Goal: Task Accomplishment & Management: Complete application form

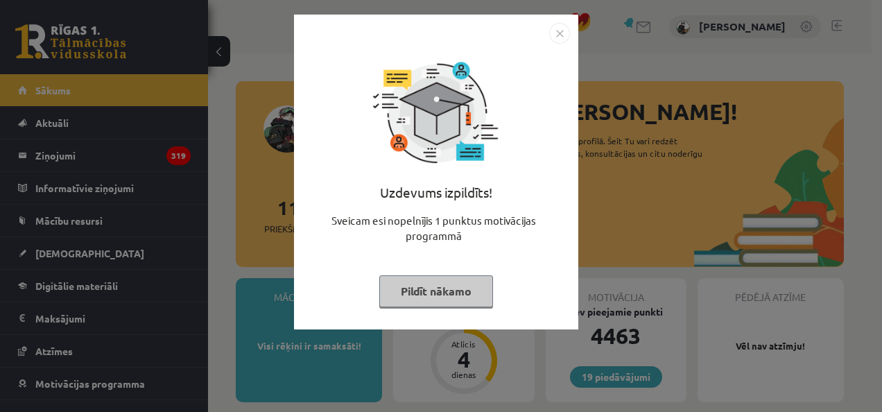
click at [439, 287] on button "Pildīt nākamo" at bounding box center [436, 291] width 114 height 32
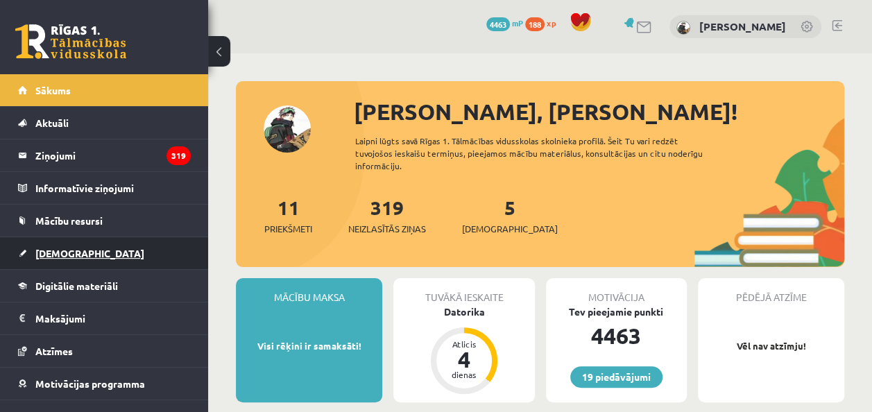
click at [60, 255] on span "[DEMOGRAPHIC_DATA]" at bounding box center [89, 253] width 109 height 12
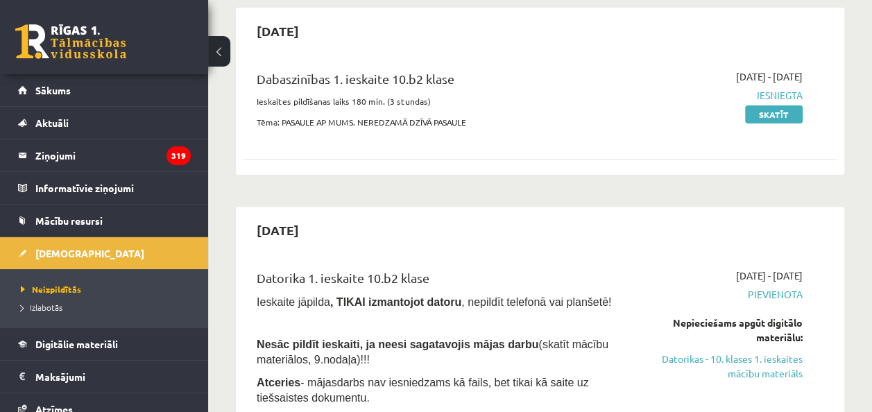
scroll to position [175, 0]
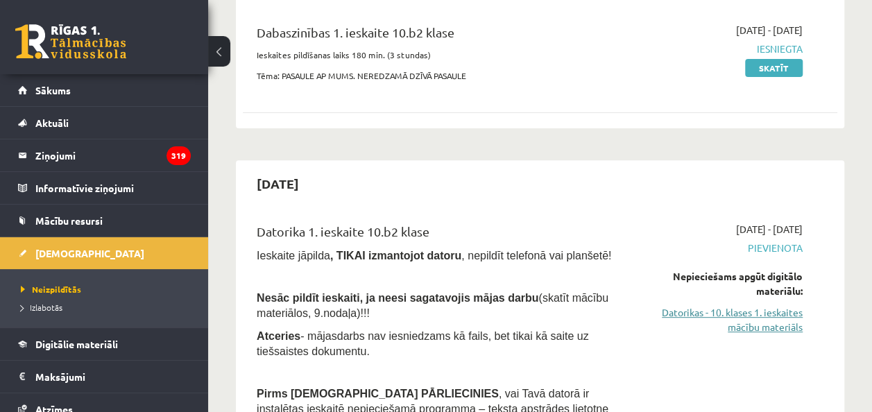
click at [725, 313] on link "Datorikas - 10. klases 1. ieskaites mācību materiāls" at bounding box center [719, 319] width 168 height 29
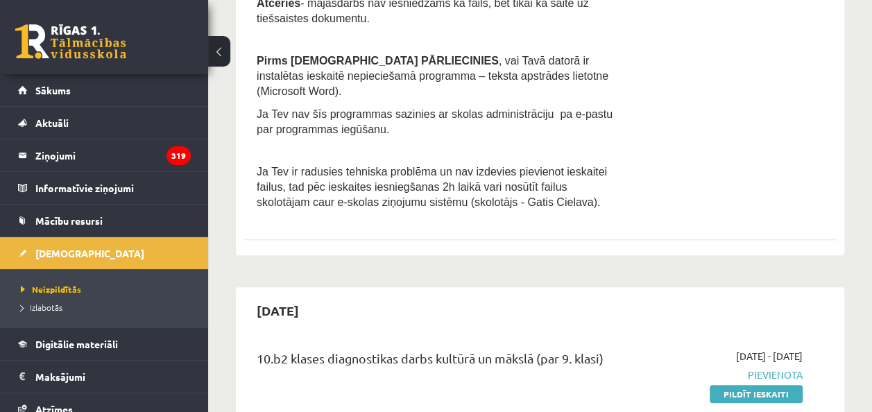
scroll to position [573, 0]
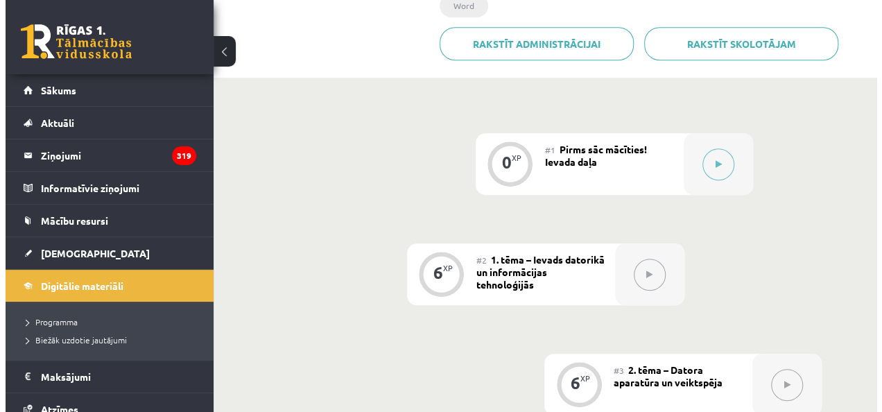
scroll to position [365, 0]
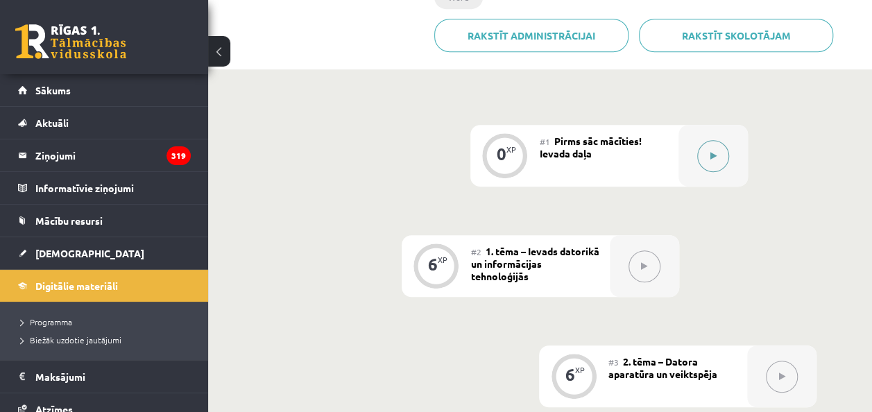
click at [712, 154] on icon at bounding box center [712, 156] width 6 height 8
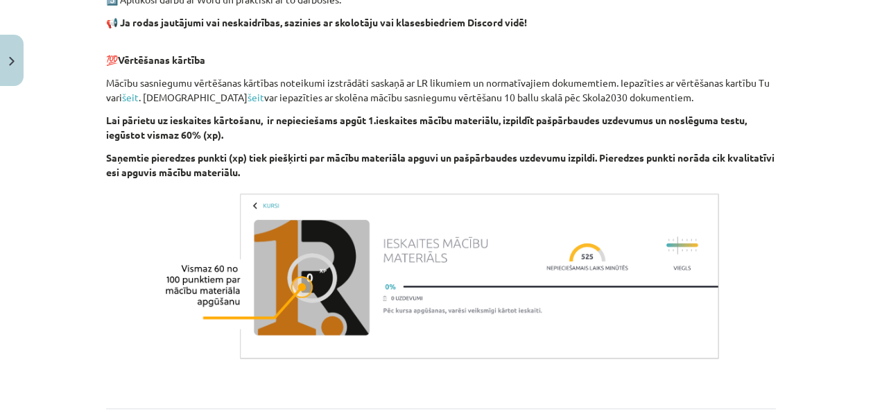
scroll to position [1058, 0]
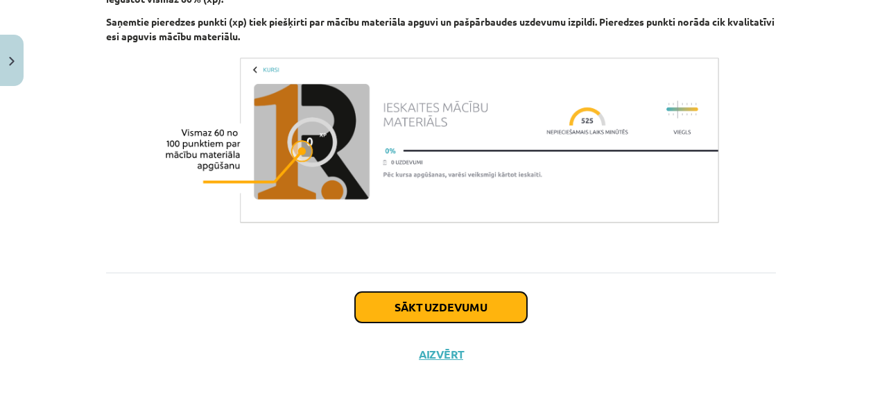
click at [433, 310] on button "Sākt uzdevumu" at bounding box center [441, 307] width 172 height 31
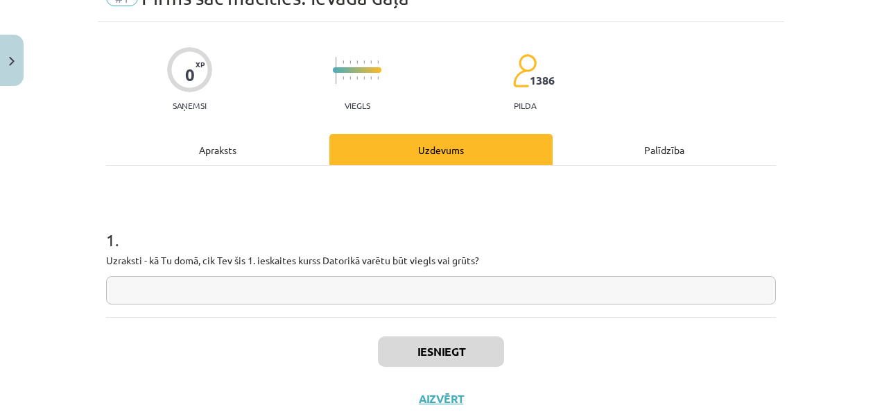
scroll to position [35, 0]
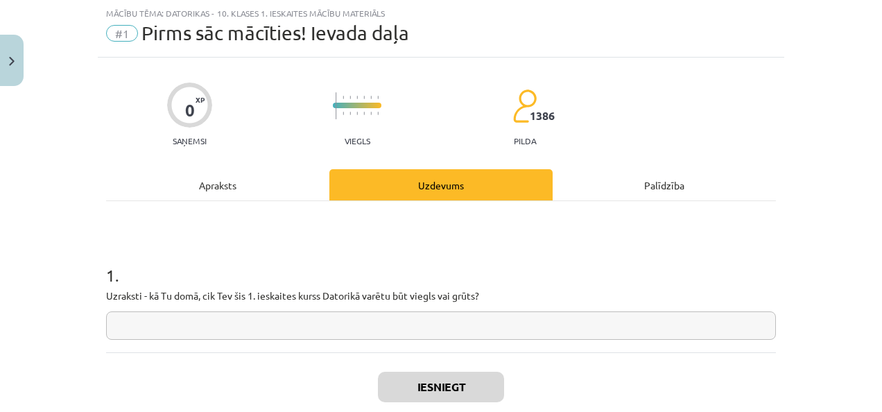
click at [223, 321] on input "text" at bounding box center [441, 325] width 670 height 28
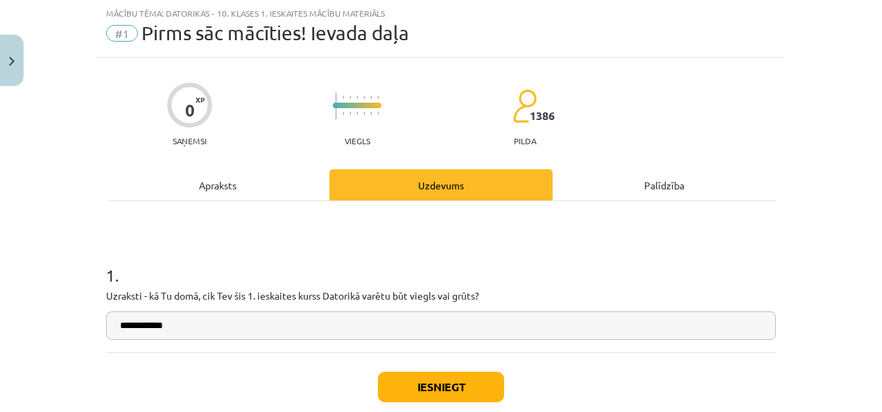
type input "**********"
click at [440, 385] on button "Iesniegt" at bounding box center [441, 387] width 126 height 31
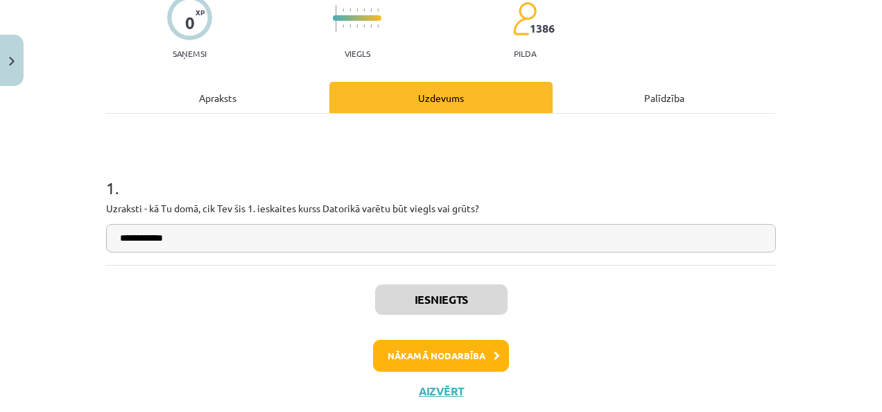
scroll to position [158, 0]
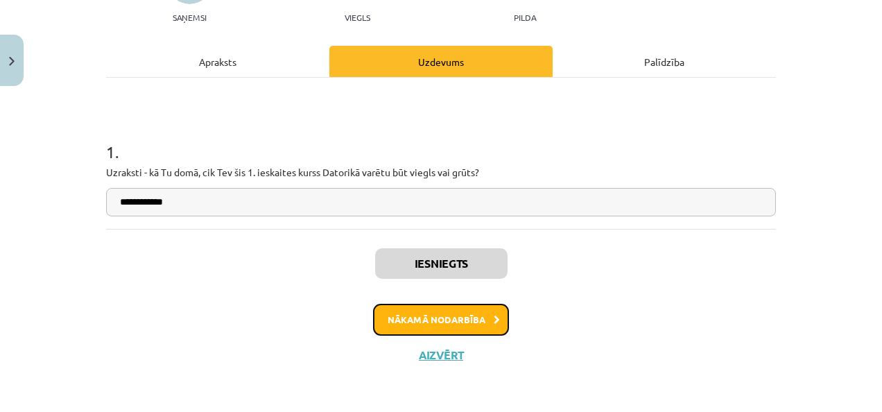
click at [431, 323] on button "Nākamā nodarbība" at bounding box center [441, 320] width 136 height 32
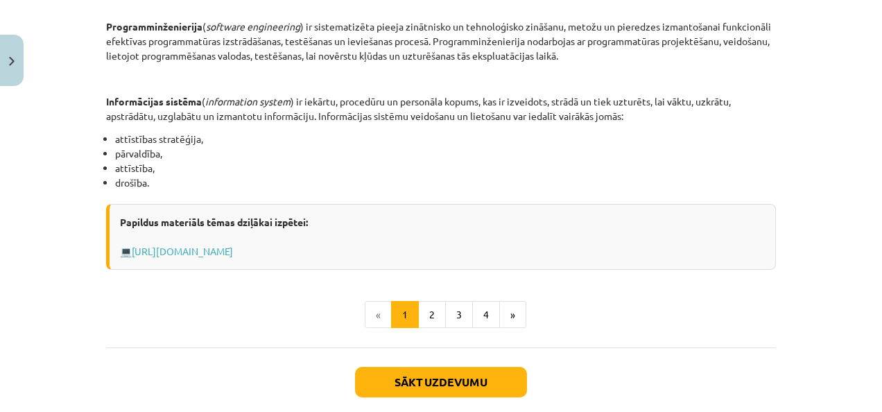
scroll to position [773, 0]
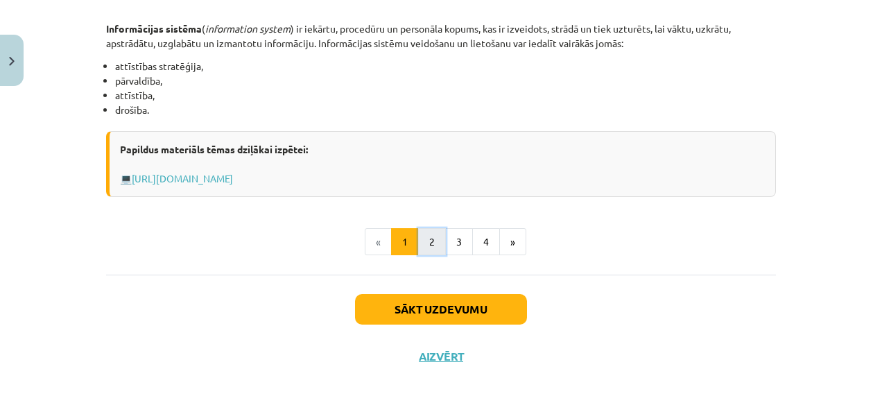
click at [427, 243] on button "2" at bounding box center [432, 242] width 28 height 28
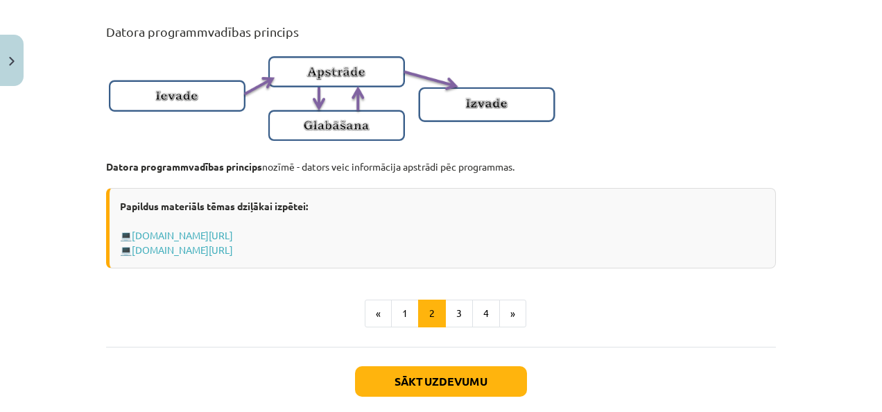
scroll to position [988, 0]
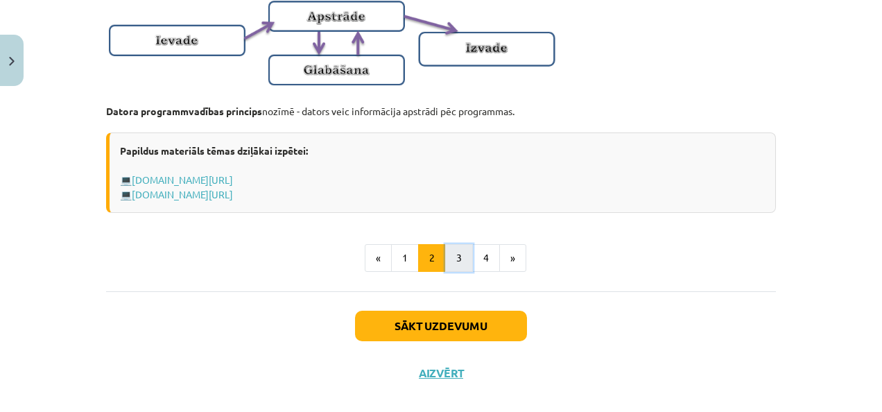
click at [445, 272] on button "3" at bounding box center [459, 258] width 28 height 28
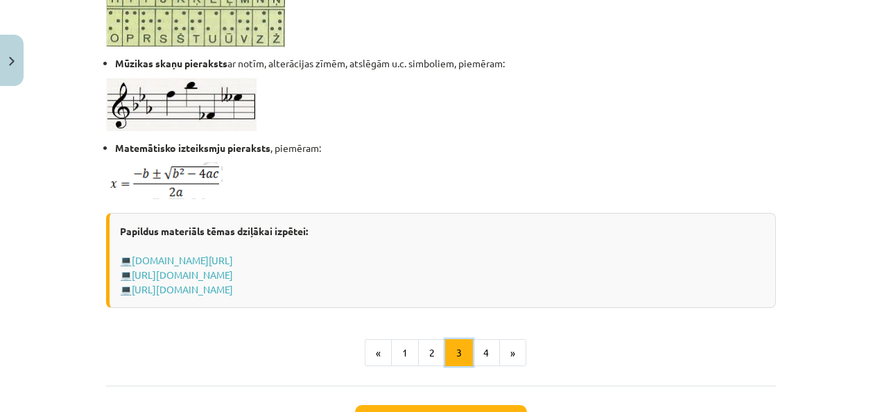
scroll to position [886, 0]
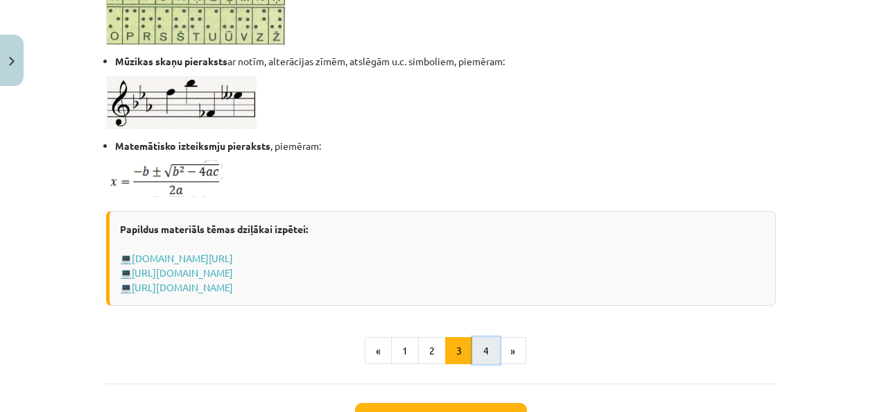
click at [481, 349] on button "4" at bounding box center [486, 351] width 28 height 28
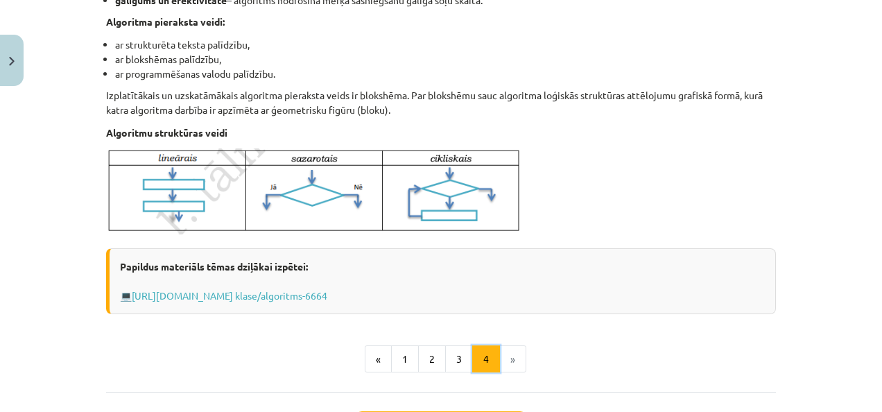
scroll to position [525, 0]
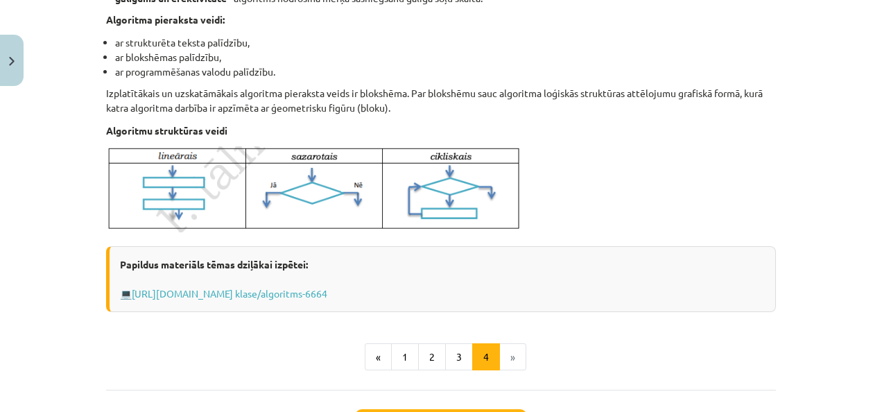
click at [512, 359] on li "»" at bounding box center [513, 357] width 26 height 28
click at [508, 354] on li "»" at bounding box center [513, 357] width 26 height 28
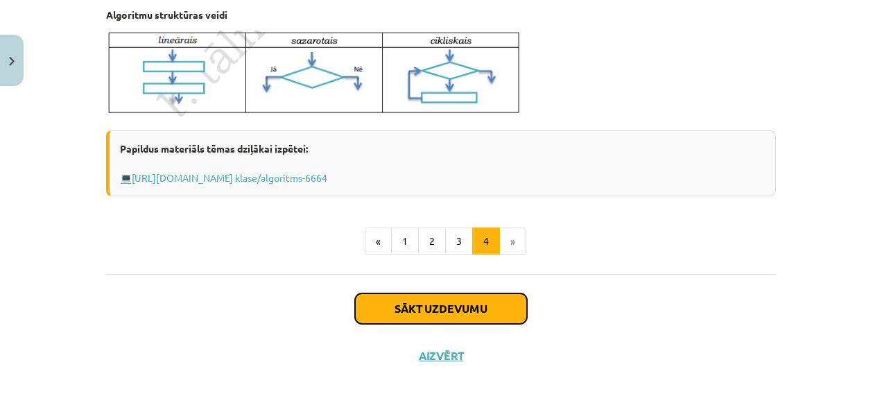
click at [434, 301] on button "Sākt uzdevumu" at bounding box center [441, 308] width 172 height 31
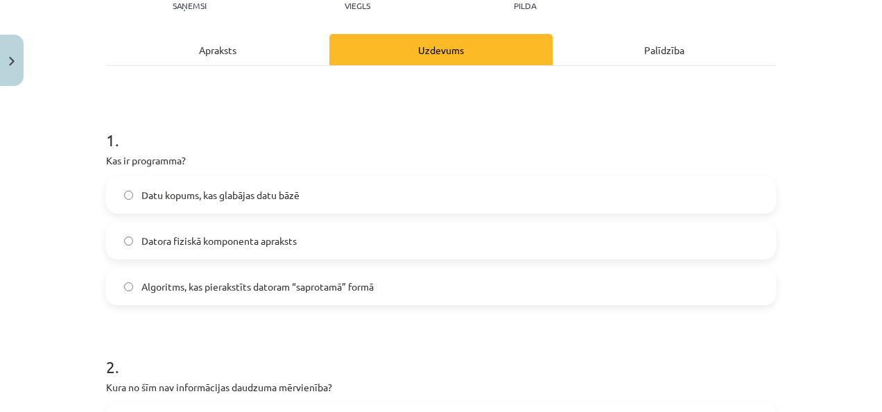
scroll to position [166, 0]
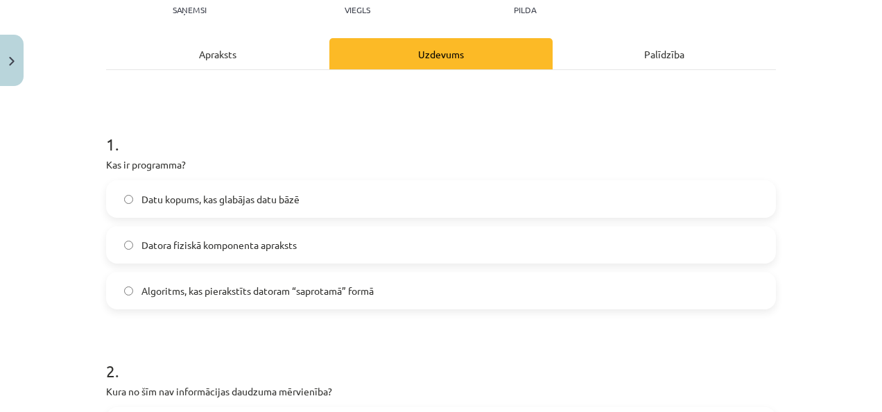
click at [129, 293] on label "Algoritms, kas pierakstīts datoram “saprotamā” formā" at bounding box center [440, 290] width 667 height 35
drag, startPoint x: 204, startPoint y: 161, endPoint x: 53, endPoint y: 169, distance: 150.7
click at [53, 169] on div "Mācību tēma: Datorikas - 10. klases 1. ieskaites mācību materiāls #2 1. tēma – …" at bounding box center [441, 206] width 882 height 412
drag, startPoint x: 53, startPoint y: 169, endPoint x: 46, endPoint y: 175, distance: 9.8
click at [46, 175] on div "Mācību tēma: Datorikas - 10. klases 1. ieskaites mācību materiāls #2 1. tēma – …" at bounding box center [441, 206] width 882 height 412
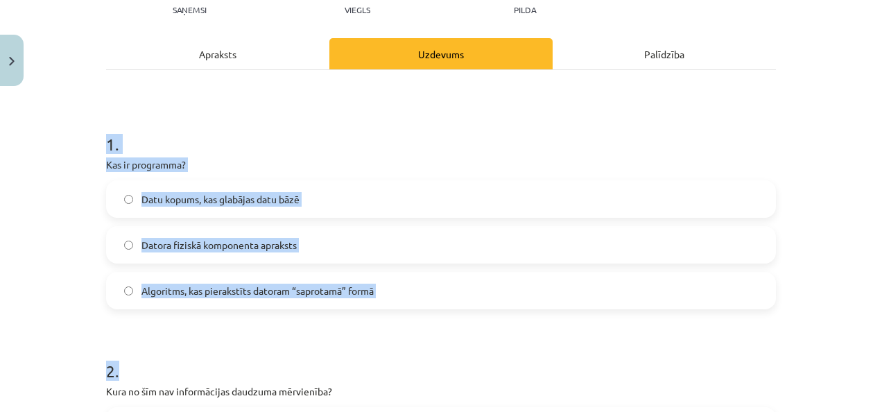
drag, startPoint x: 57, startPoint y: 137, endPoint x: 418, endPoint y: 321, distance: 405.7
click at [418, 321] on div "Mācību tēma: Datorikas - 10. klases 1. ieskaites mācību materiāls #2 1. tēma – …" at bounding box center [441, 206] width 882 height 412
copy form "1 . Kas ir programma? Datu kopums, kas glabājas datu bāzē Datora fiziskā kompon…"
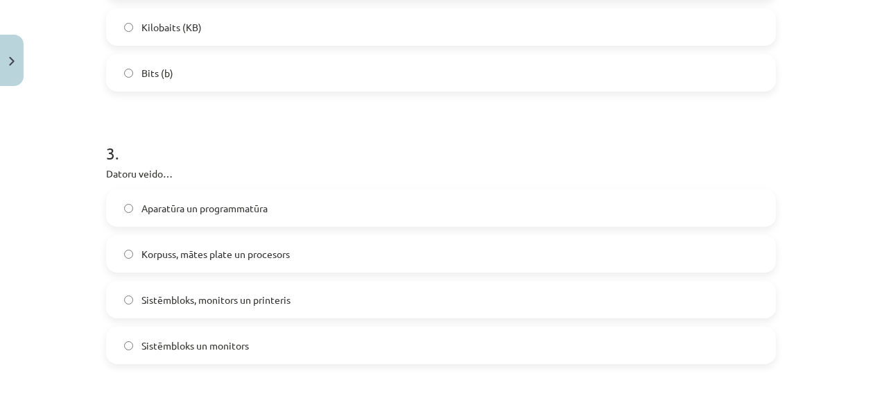
scroll to position [684, 0]
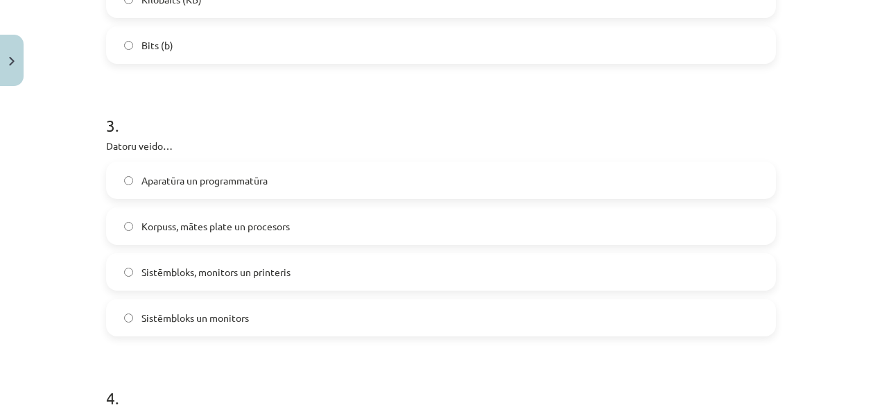
drag, startPoint x: 67, startPoint y: 103, endPoint x: 489, endPoint y: 329, distance: 479.1
click at [489, 329] on div "Mācību tēma: Datorikas - 10. klases 1. ieskaites mācību materiāls #2 1. tēma – …" at bounding box center [441, 206] width 882 height 412
copy div "3 . Datoru veido… Aparatūra un programmatūra Korpuss, mātes plate un procesors …"
click at [489, 329] on label "Sistēmbloks un monitors" at bounding box center [440, 317] width 667 height 35
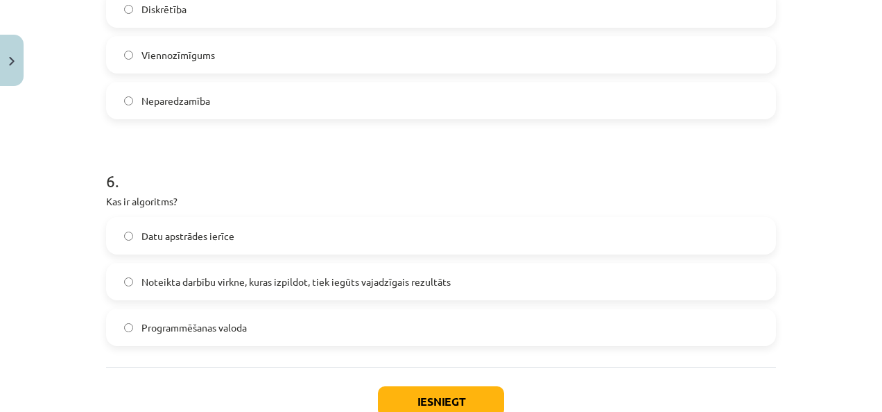
scroll to position [1392, 0]
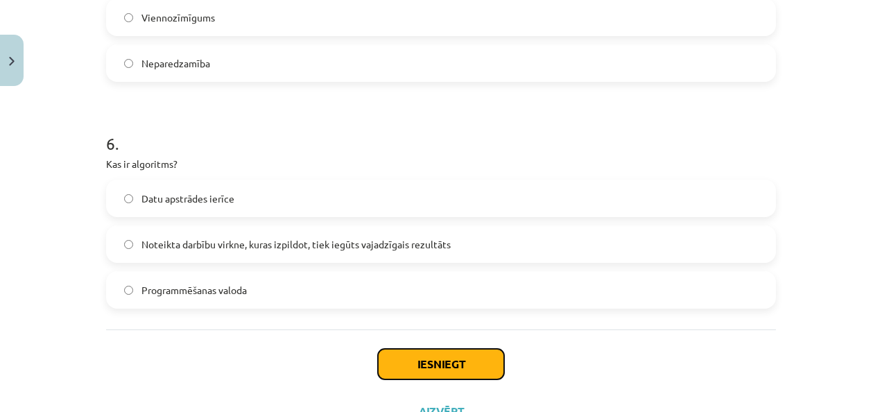
click at [448, 361] on button "Iesniegt" at bounding box center [441, 364] width 126 height 31
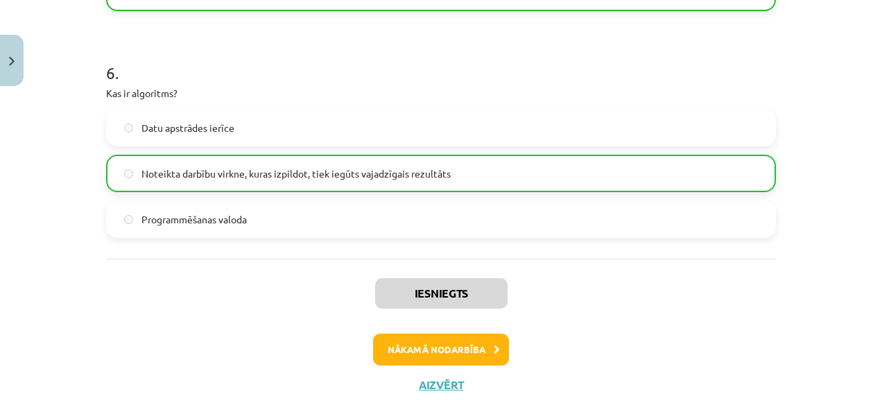
scroll to position [1492, 0]
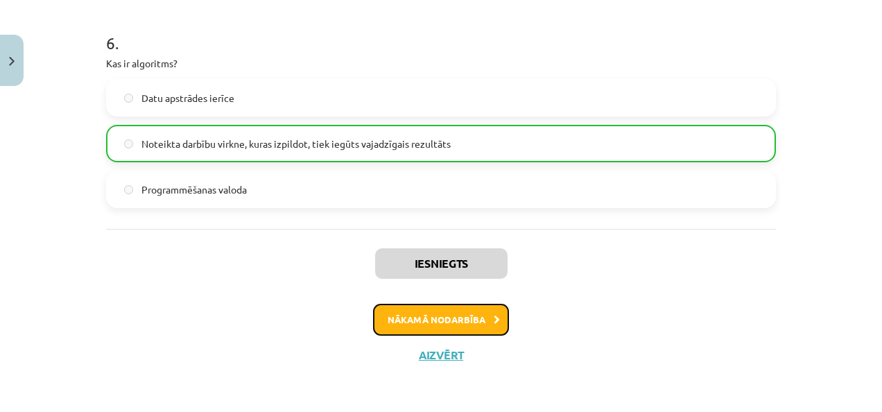
click at [438, 313] on button "Nākamā nodarbība" at bounding box center [441, 320] width 136 height 32
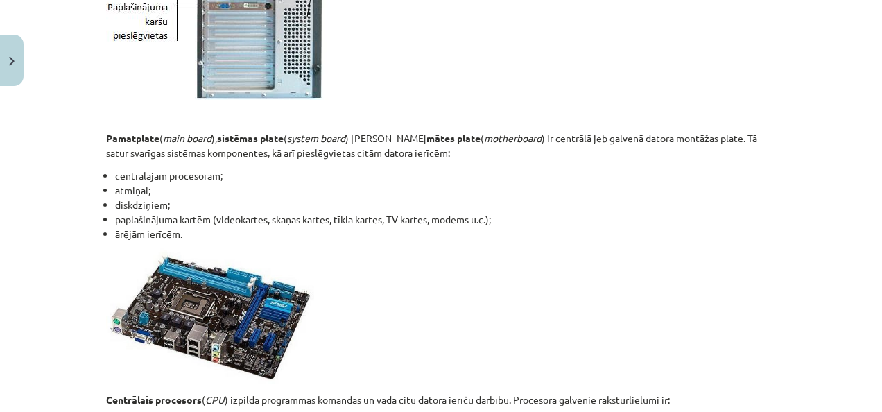
scroll to position [2556, 0]
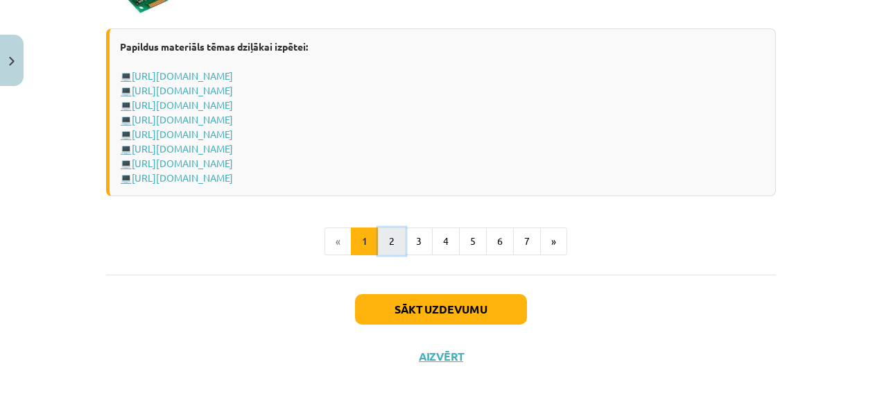
click at [390, 238] on button "2" at bounding box center [392, 241] width 28 height 28
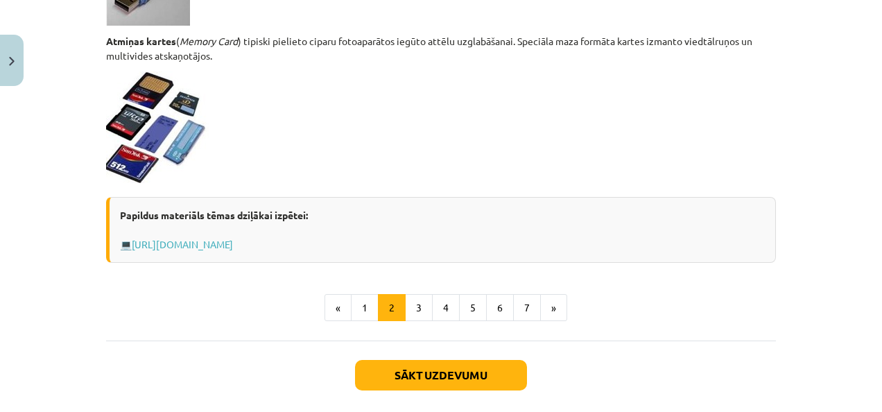
scroll to position [1311, 0]
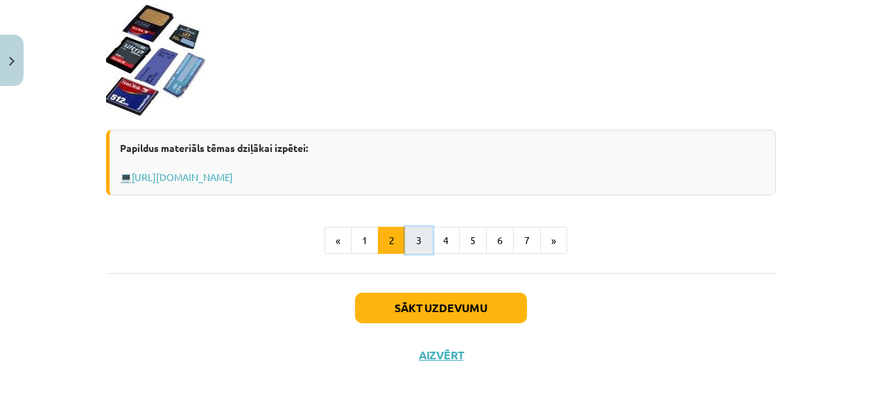
click at [415, 232] on button "3" at bounding box center [419, 241] width 28 height 28
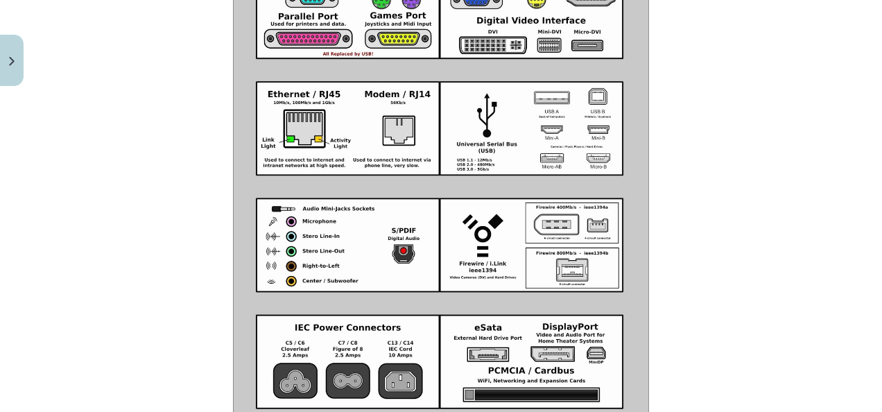
scroll to position [1721, 0]
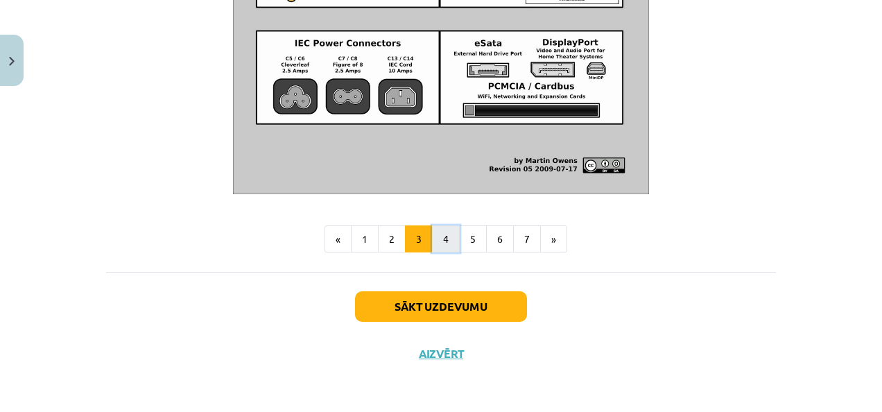
click at [442, 241] on button "4" at bounding box center [446, 239] width 28 height 28
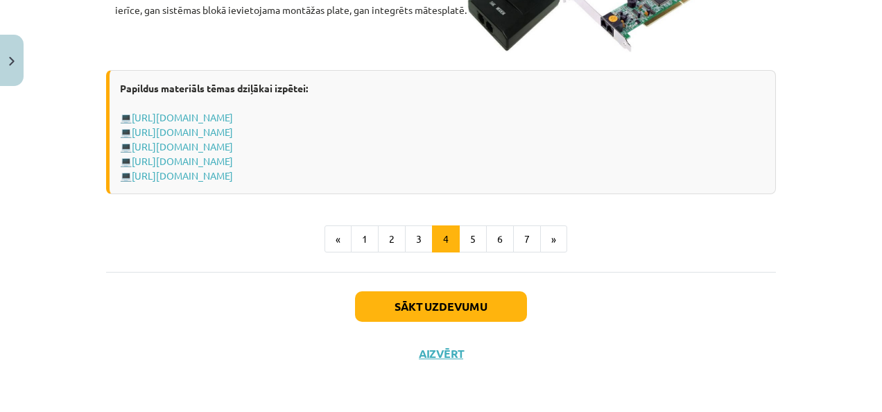
scroll to position [2599, 0]
click at [463, 248] on button "5" at bounding box center [473, 239] width 28 height 28
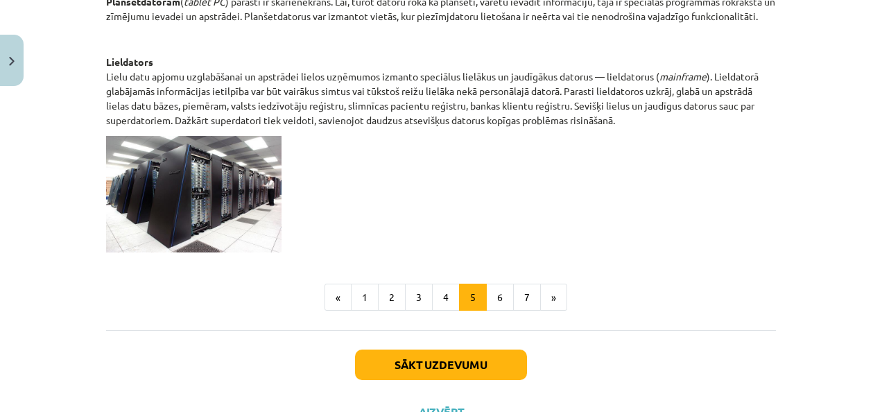
scroll to position [834, 0]
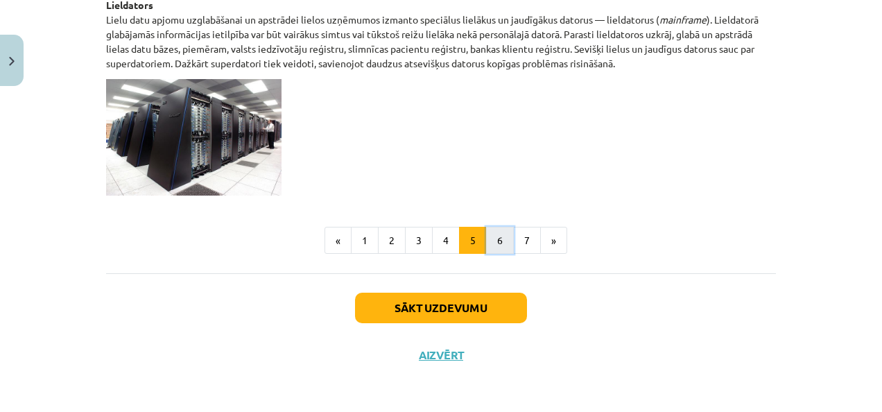
click at [492, 230] on button "6" at bounding box center [500, 241] width 28 height 28
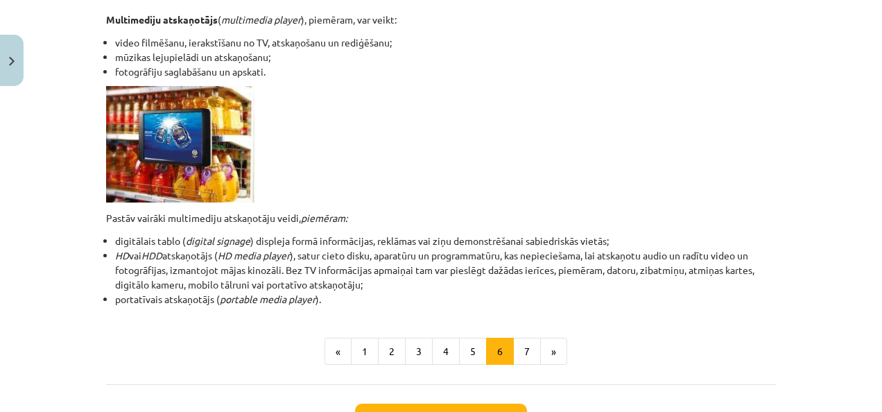
scroll to position [510, 0]
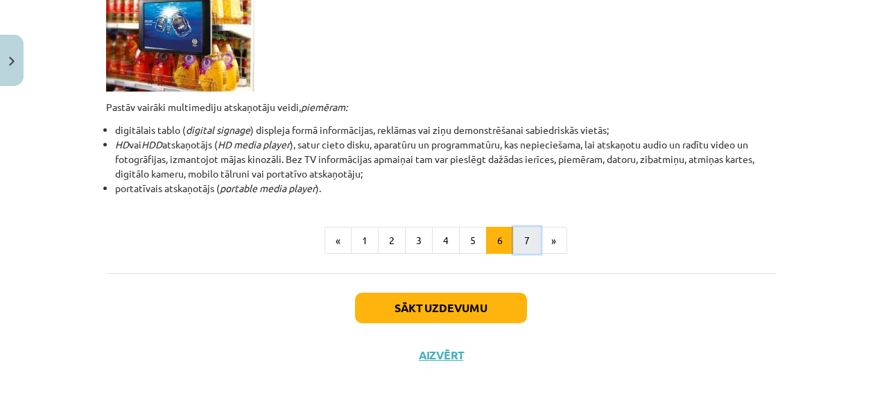
click at [519, 242] on button "7" at bounding box center [527, 241] width 28 height 28
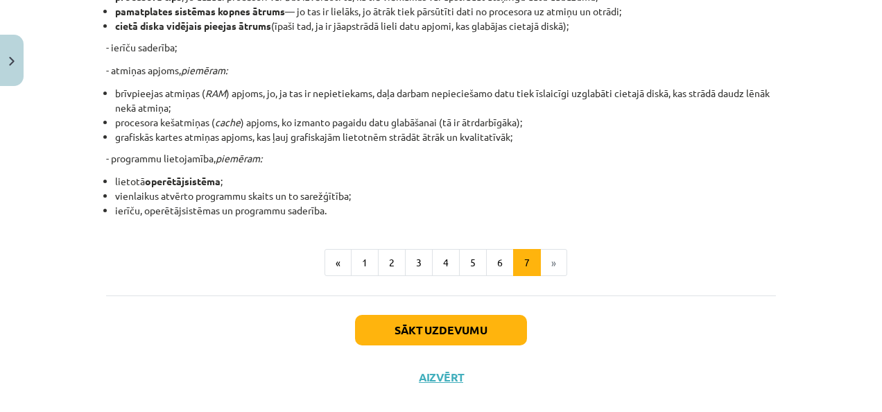
scroll to position [377, 0]
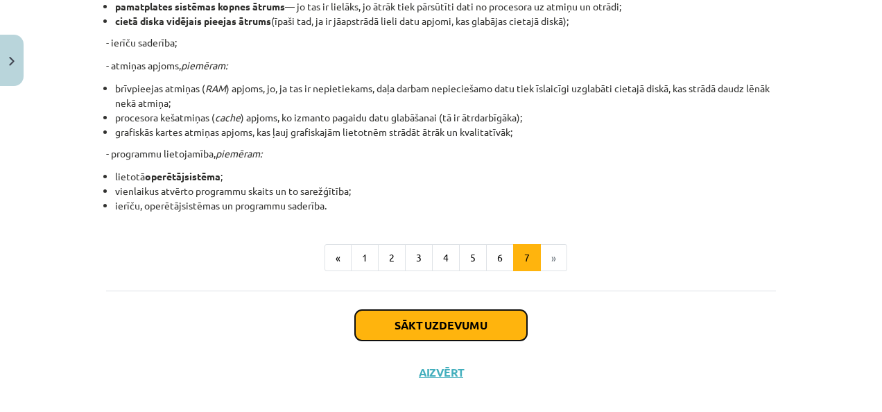
click at [431, 329] on button "Sākt uzdevumu" at bounding box center [441, 325] width 172 height 31
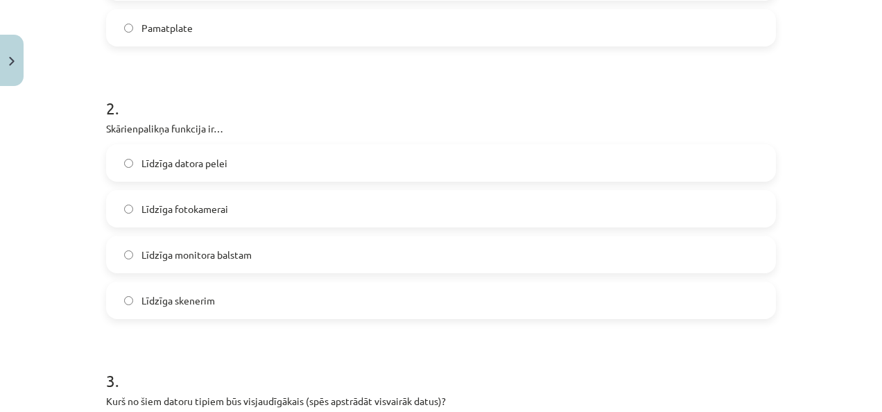
scroll to position [476, 0]
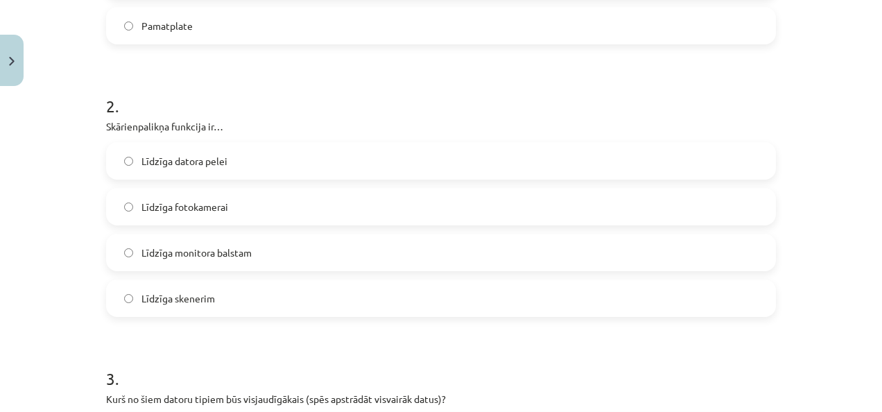
drag, startPoint x: 80, startPoint y: 122, endPoint x: 339, endPoint y: 303, distance: 315.7
click at [339, 303] on div "Mācību tēma: Datorikas - 10. klases 1. ieskaites mācību materiāls #3 2. tēma – …" at bounding box center [441, 206] width 882 height 412
copy div "Skārienpalikņa funkcija ir… Līdzīga datora pelei Līdzīga fotokamerai Līdzīga mo…"
click at [62, 151] on div "Mācību tēma: Datorikas - 10. klases 1. ieskaites mācību materiāls #3 2. tēma – …" at bounding box center [441, 206] width 882 height 412
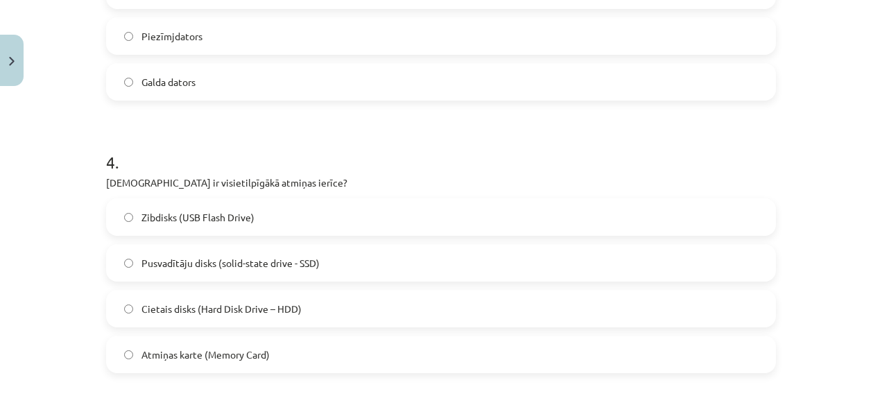
scroll to position [978, 0]
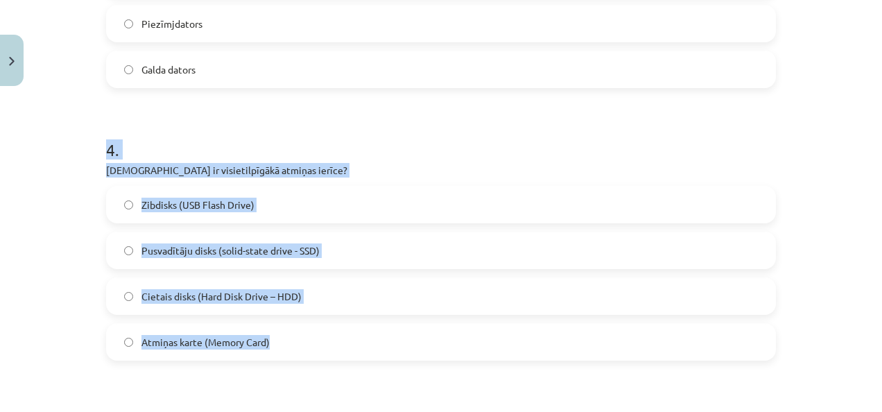
drag, startPoint x: 54, startPoint y: 146, endPoint x: 299, endPoint y: 330, distance: 306.1
click at [299, 330] on div "Mācību tēma: Datorikas - 10. klases 1. ieskaites mācību materiāls #3 2. tēma – …" at bounding box center [441, 206] width 882 height 412
copy div "4 . Kura ir visietilpīgākā atmiņas ierīce? Zibdisks (USB Flash Drive) Pusvadītā…"
click at [55, 171] on div "Mācību tēma: Datorikas - 10. klases 1. ieskaites mācību materiāls #3 2. tēma – …" at bounding box center [441, 206] width 882 height 412
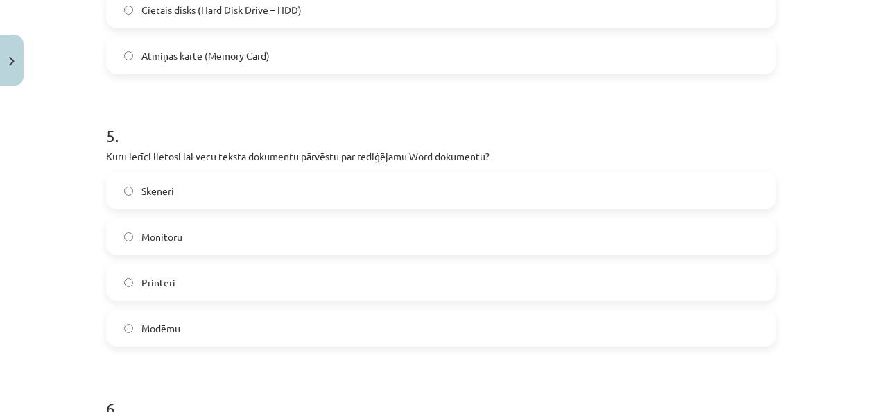
scroll to position [1320, 0]
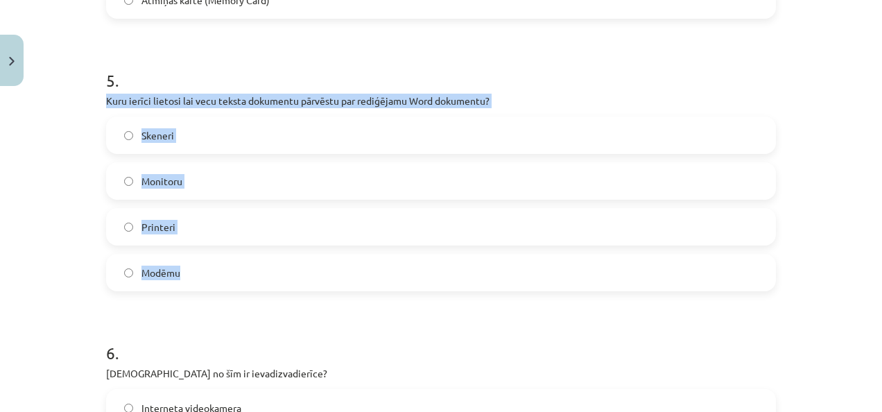
drag, startPoint x: 74, startPoint y: 90, endPoint x: 231, endPoint y: 275, distance: 242.5
click at [231, 275] on div "Mācību tēma: Datorikas - 10. klases 1. ieskaites mācību materiāls #3 2. tēma – …" at bounding box center [441, 206] width 882 height 412
copy div "Kuru ierīci lietosi lai vecu teksta dokumentu pārvēstu par rediģējamu Word doku…"
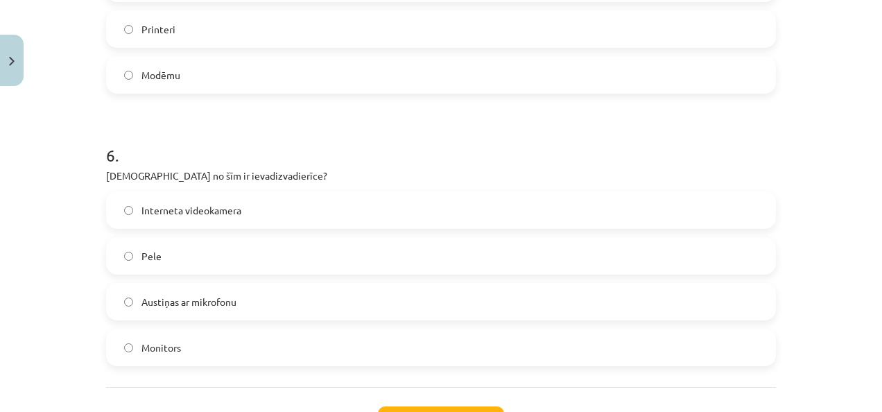
scroll to position [1527, 0]
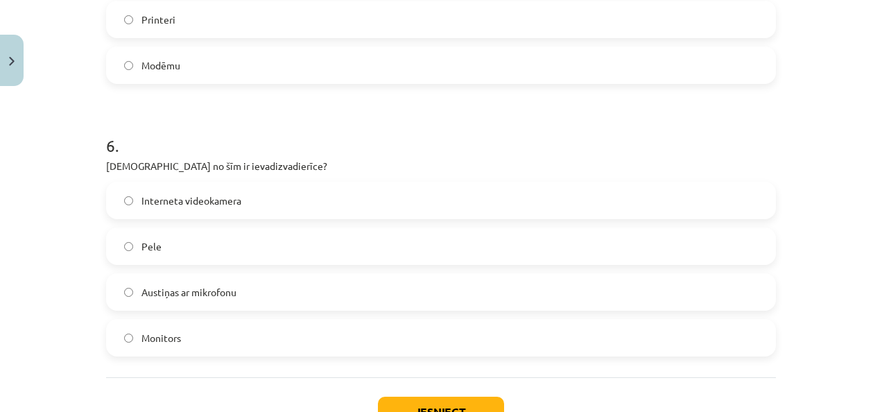
drag, startPoint x: 53, startPoint y: 119, endPoint x: 356, endPoint y: 312, distance: 359.8
click at [356, 312] on div "Mācību tēma: Datorikas - 10. klases 1. ieskaites mācību materiāls #3 2. tēma – …" at bounding box center [441, 206] width 882 height 412
copy div "6 . Kura no šīm ir ievadizvadierīce? Interneta videokamera Pele Austiņas ar mik…"
click at [68, 112] on div "Mācību tēma: Datorikas - 10. klases 1. ieskaites mācību materiāls #3 2. tēma – …" at bounding box center [441, 206] width 882 height 412
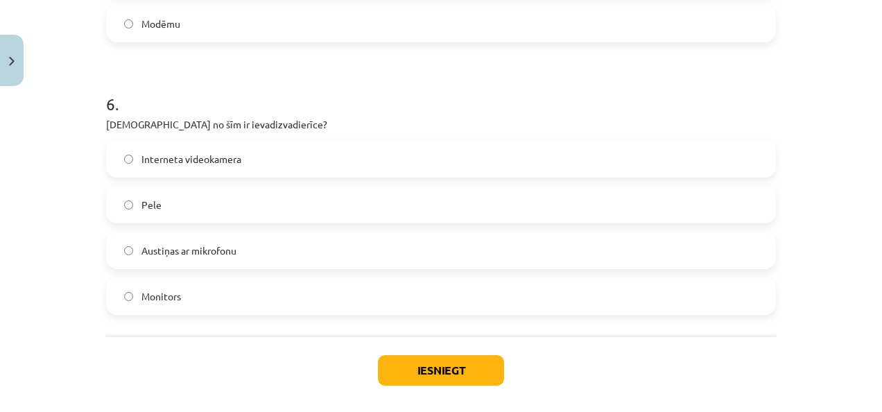
scroll to position [1572, 0]
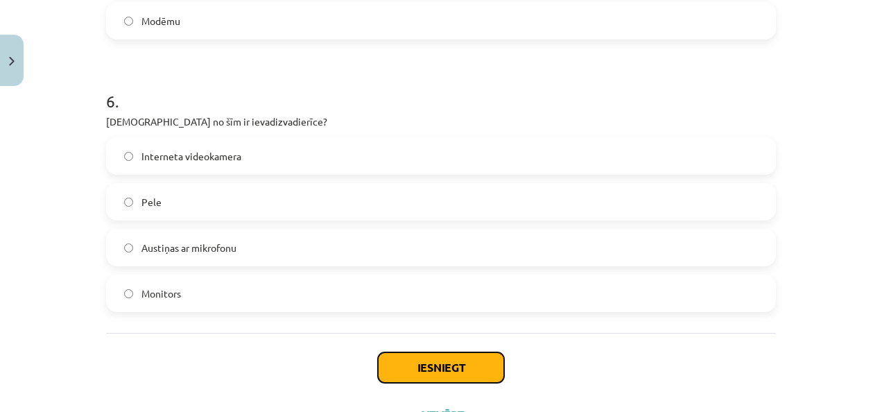
click at [434, 359] on button "Iesniegt" at bounding box center [441, 367] width 126 height 31
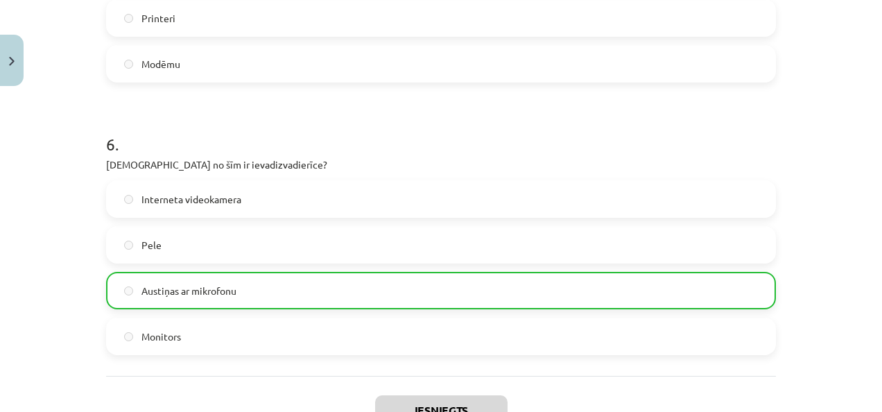
scroll to position [1676, 0]
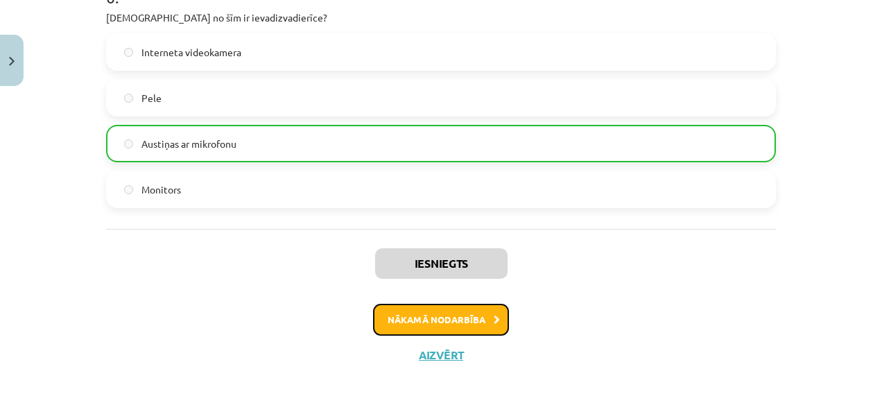
click at [429, 325] on button "Nākamā nodarbība" at bounding box center [441, 320] width 136 height 32
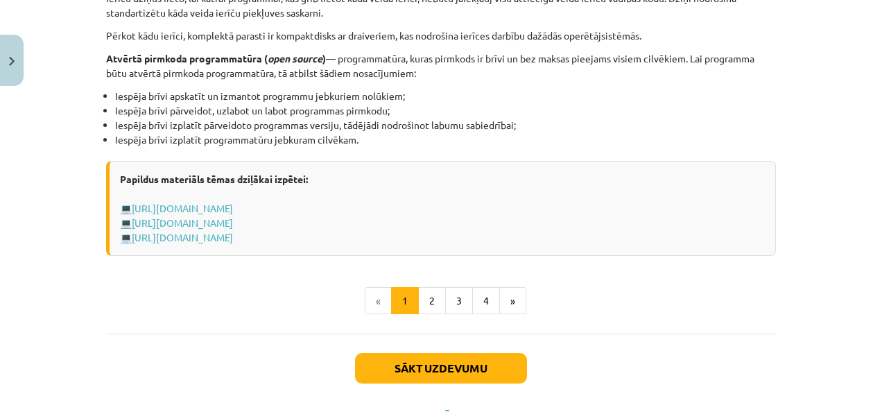
scroll to position [1502, 0]
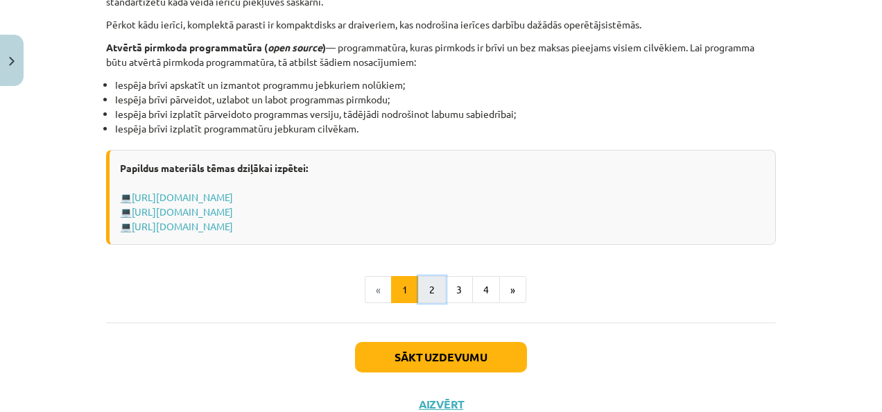
click at [430, 289] on button "2" at bounding box center [432, 290] width 28 height 28
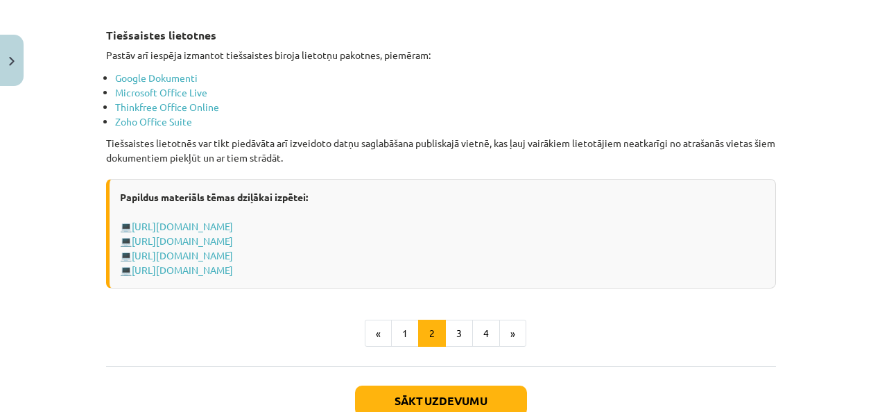
scroll to position [2388, 0]
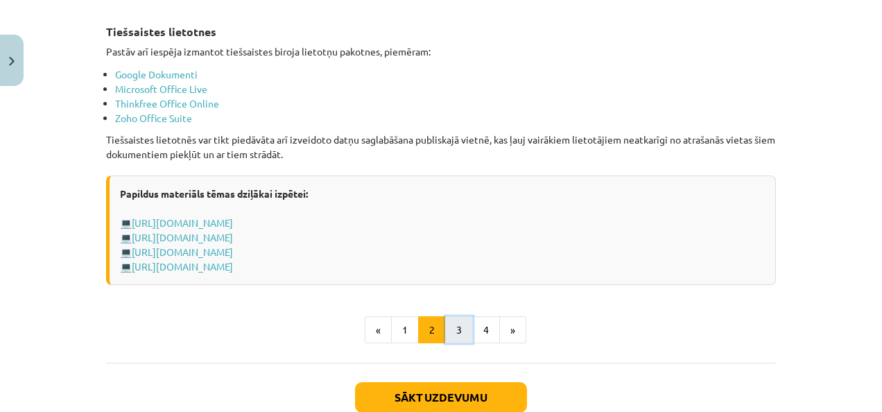
click at [454, 324] on button "3" at bounding box center [459, 330] width 28 height 28
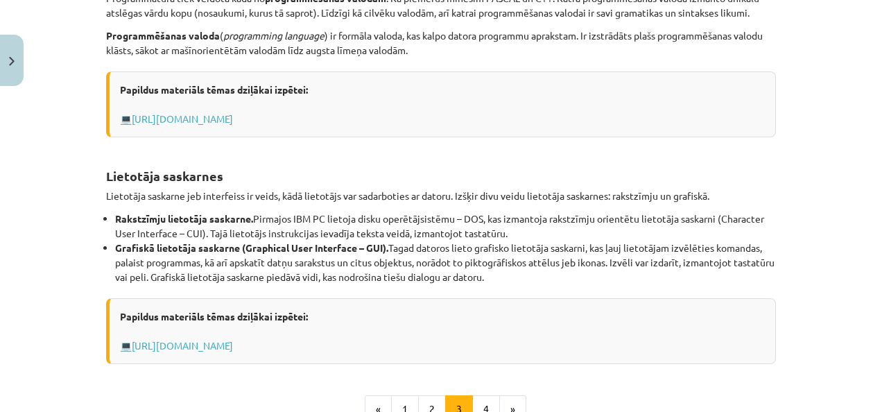
scroll to position [490, 0]
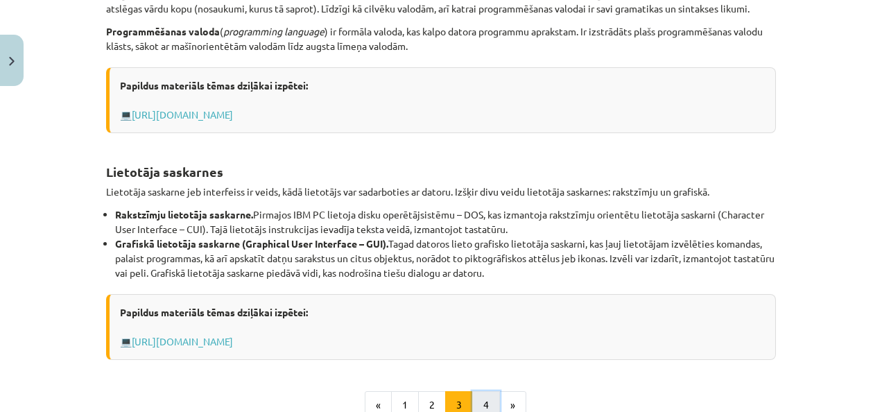
click at [479, 397] on button "4" at bounding box center [486, 405] width 28 height 28
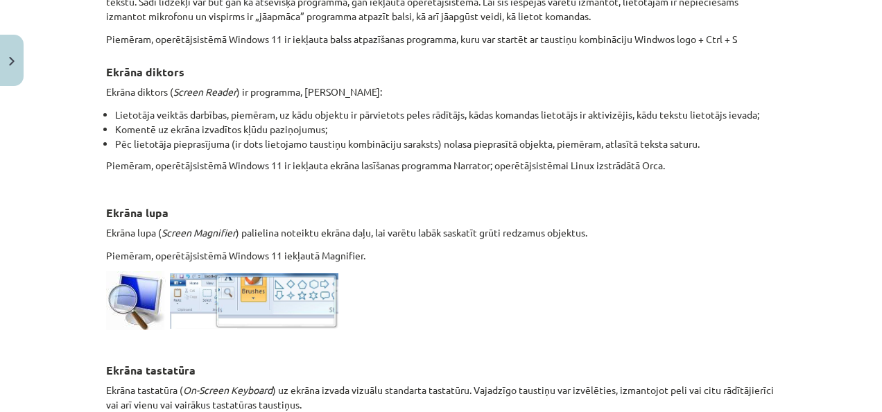
scroll to position [493, 0]
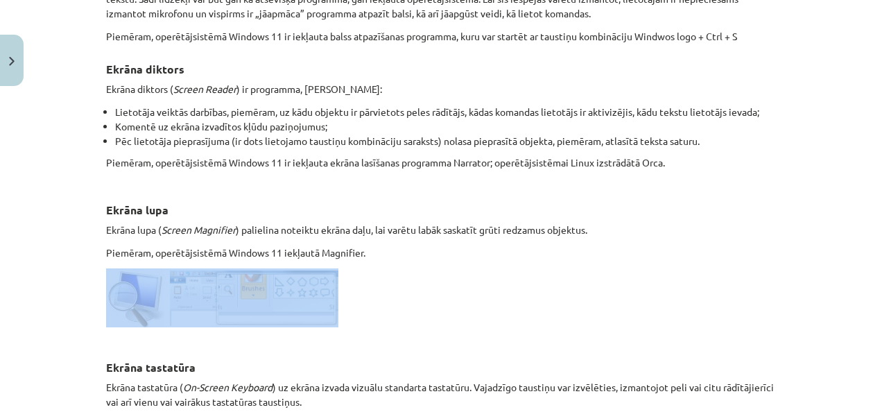
drag, startPoint x: 867, startPoint y: 242, endPoint x: 868, endPoint y: 273, distance: 31.2
click at [868, 273] on div "Mācību tēma: Datorikas - 10. klases 1. ieskaites mācību materiāls #4 3. tēma – …" at bounding box center [441, 206] width 882 height 412
drag, startPoint x: 868, startPoint y: 273, endPoint x: 718, endPoint y: 243, distance: 153.6
click at [718, 246] on p "Piemēram, operētājsistēmā Windows 11 iekļautā Magnifier." at bounding box center [441, 253] width 670 height 15
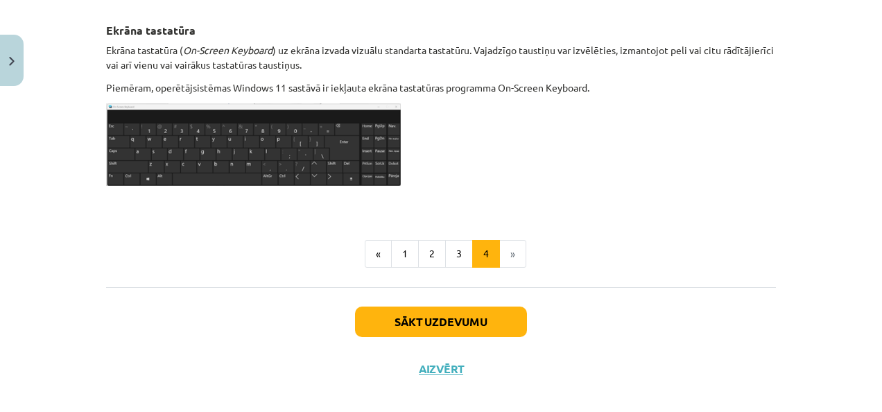
scroll to position [841, 0]
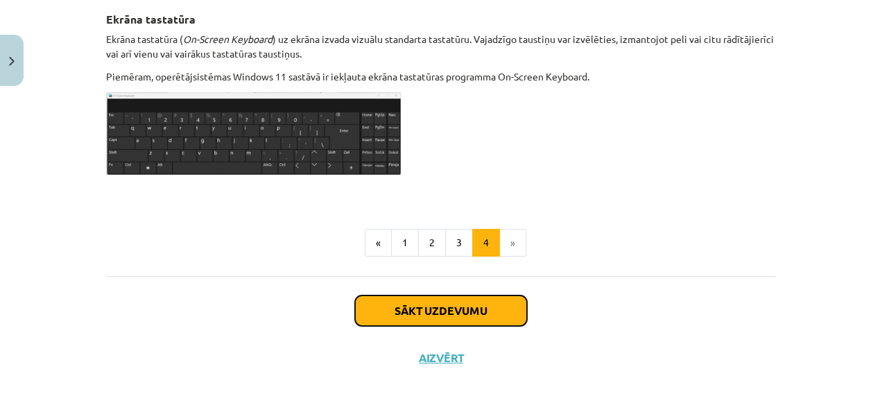
click at [438, 304] on button "Sākt uzdevumu" at bounding box center [441, 310] width 172 height 31
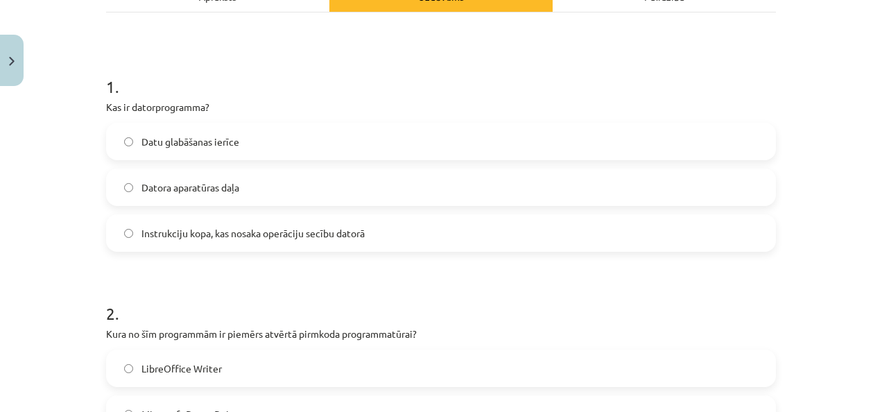
scroll to position [228, 0]
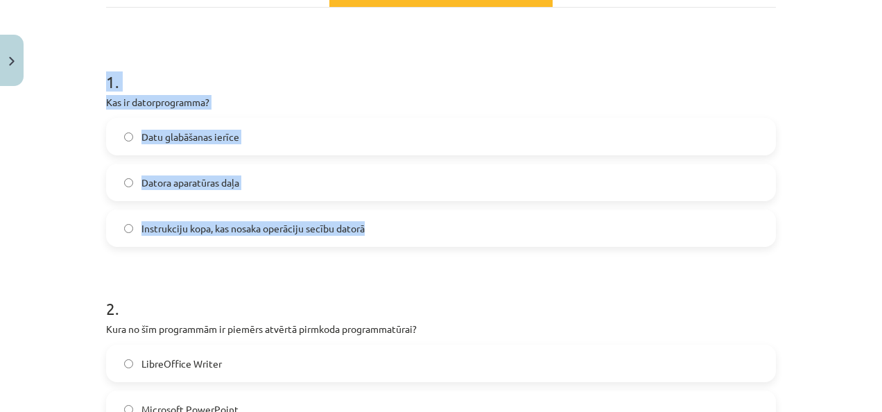
drag, startPoint x: 62, startPoint y: 83, endPoint x: 382, endPoint y: 225, distance: 350.3
click at [382, 225] on div "Mācību tēma: Datorikas - 10. klases 1. ieskaites mācību materiāls #4 3. tēma – …" at bounding box center [441, 206] width 882 height 412
copy div "1 . Kas ir datorprogramma? Datu glabāšanas ierīce Datora aparatūras daļa Instru…"
click at [62, 209] on div "Mācību tēma: Datorikas - 10. klases 1. ieskaites mācību materiāls #4 3. tēma – …" at bounding box center [441, 206] width 882 height 412
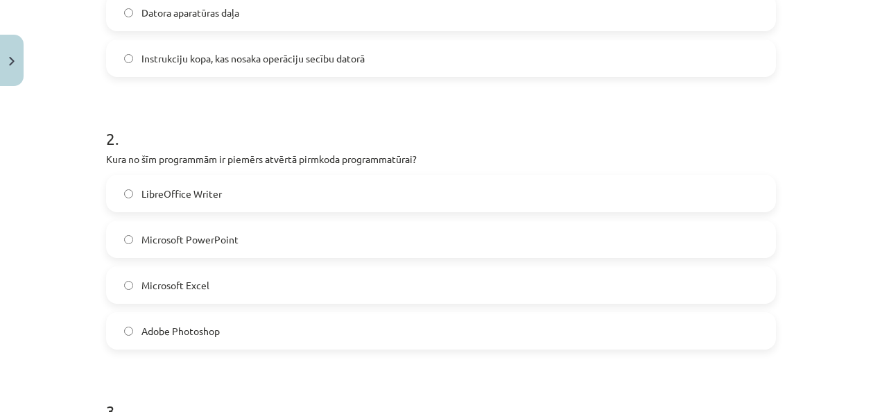
scroll to position [404, 0]
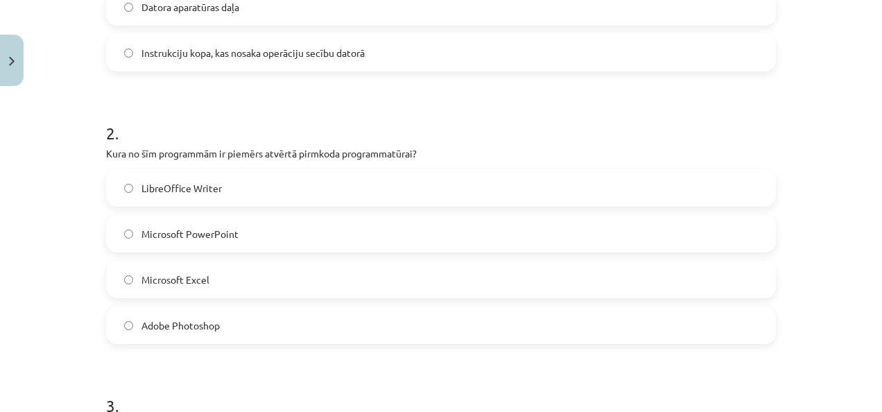
drag, startPoint x: 60, startPoint y: 143, endPoint x: 240, endPoint y: 327, distance: 258.0
click at [240, 327] on div "Mācību tēma: Datorikas - 10. klases 1. ieskaites mācību materiāls #4 3. tēma – …" at bounding box center [441, 206] width 882 height 412
copy div "Kura no šīm programmām ir piemērs atvērtā pirmkoda programmatūrai? LibreOffice …"
click at [59, 155] on div "Mācību tēma: Datorikas - 10. klases 1. ieskaites mācību materiāls #4 3. tēma – …" at bounding box center [441, 206] width 882 height 412
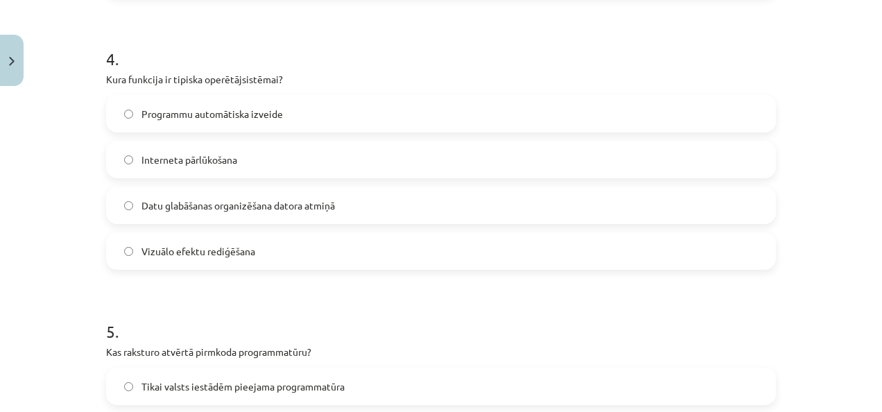
scroll to position [1005, 0]
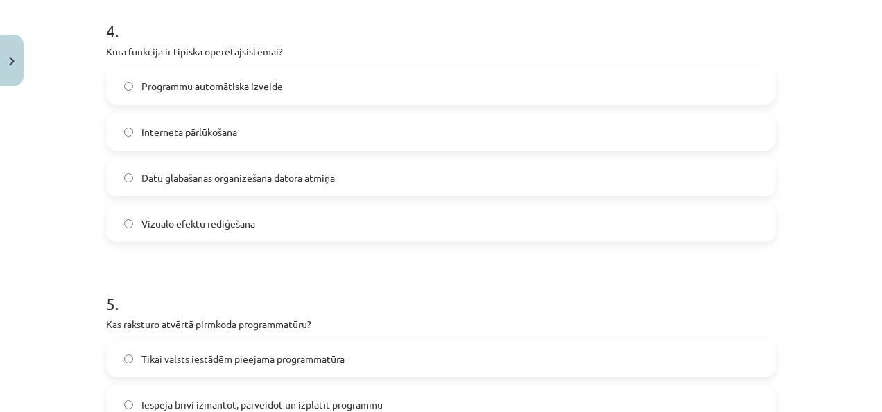
drag, startPoint x: 80, startPoint y: 36, endPoint x: 328, endPoint y: 234, distance: 316.8
click at [328, 234] on div "Mācību tēma: Datorikas - 10. klases 1. ieskaites mācību materiāls #4 3. tēma – …" at bounding box center [441, 206] width 882 height 412
copy div "4 . Kura funkcija ir tipiska operētājsistēmai? Programmu automātiska izveide In…"
click at [74, 162] on div "Mācību tēma: Datorikas - 10. klases 1. ieskaites mācību materiāls #4 3. tēma – …" at bounding box center [441, 206] width 882 height 412
click at [269, 264] on form "1 . Kas ir datorprogramma? Datu glabāšanas ierīce Datora aparatūras daļa Instru…" at bounding box center [441, 29] width 670 height 1516
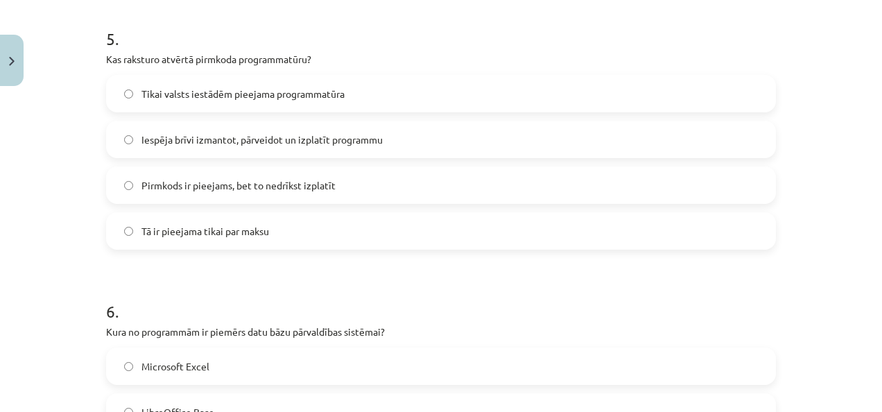
scroll to position [1282, 0]
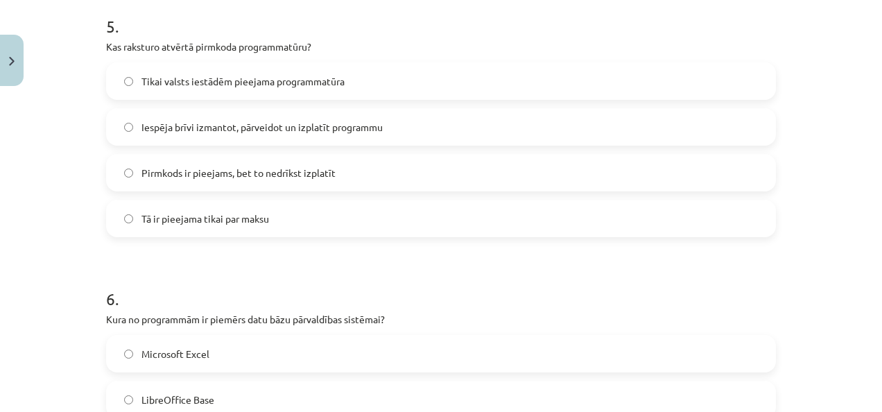
click at [67, 76] on div "Mācību tēma: Datorikas - 10. klases 1. ieskaites mācību materiāls #4 3. tēma – …" at bounding box center [441, 206] width 882 height 412
drag, startPoint x: 77, startPoint y: 33, endPoint x: 274, endPoint y: 225, distance: 275.1
click at [274, 225] on div "Mācību tēma: Datorikas - 10. klases 1. ieskaites mācību materiāls #4 3. tēma – …" at bounding box center [441, 206] width 882 height 412
copy div "5 . Kas raksturo atvērtā pirmkoda programmatūru? Tikai valsts iestādēm pieejama…"
click at [74, 105] on div "Mācību tēma: Datorikas - 10. klases 1. ieskaites mācību materiāls #4 3. tēma – …" at bounding box center [441, 206] width 882 height 412
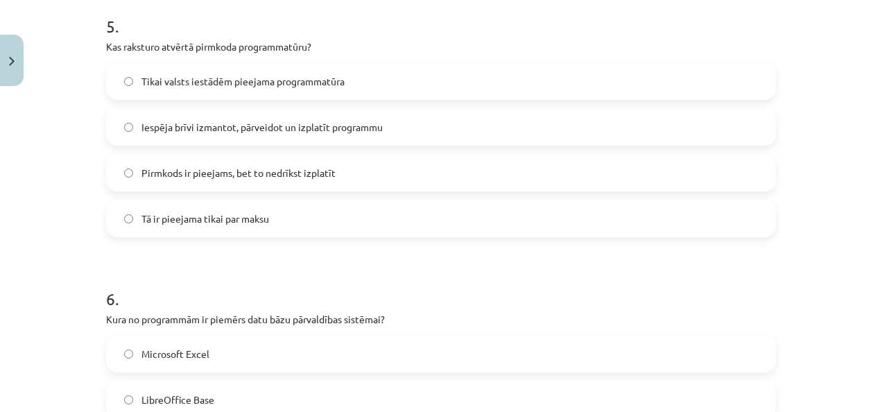
scroll to position [1540, 0]
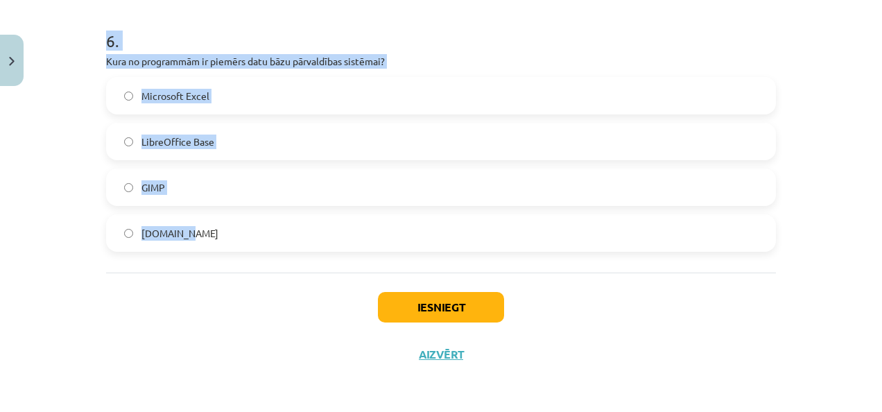
drag, startPoint x: 75, startPoint y: 44, endPoint x: 257, endPoint y: 250, distance: 275.2
click at [257, 250] on div "Mācību tēma: Datorikas - 10. klases 1. ieskaites mācību materiāls #4 3. tēma – …" at bounding box center [441, 206] width 882 height 412
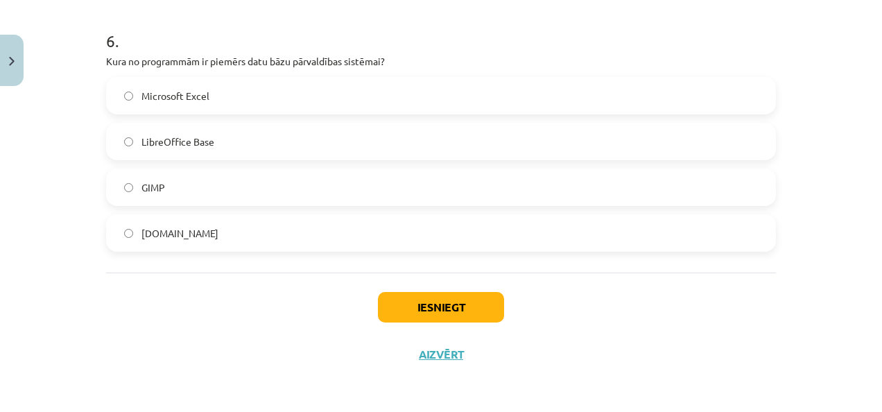
click at [284, 338] on div "Iesniegt Aizvērt" at bounding box center [441, 321] width 670 height 97
click at [445, 308] on button "Iesniegt" at bounding box center [441, 307] width 126 height 31
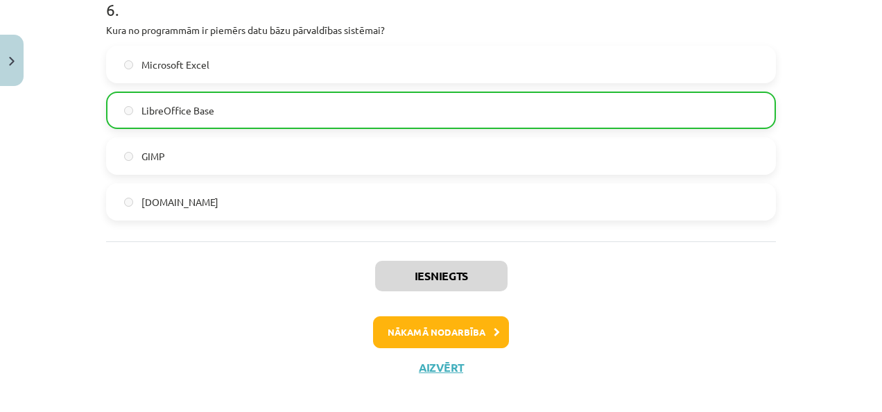
scroll to position [1584, 0]
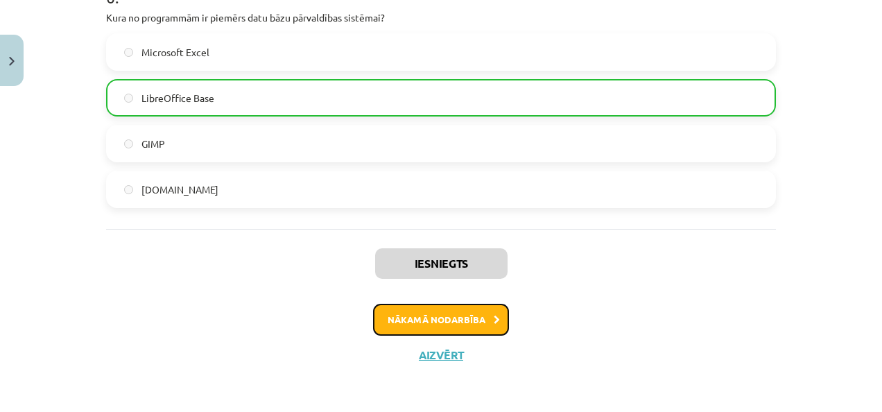
click at [412, 314] on button "Nākamā nodarbība" at bounding box center [441, 320] width 136 height 32
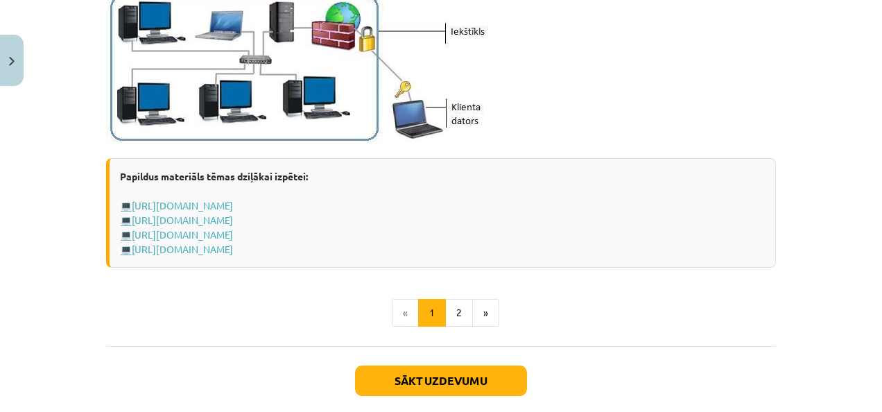
scroll to position [1727, 0]
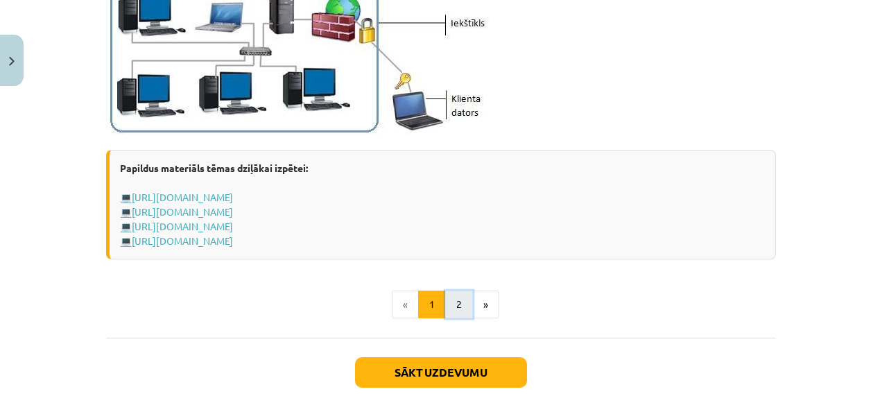
click at [456, 301] on button "2" at bounding box center [459, 305] width 28 height 28
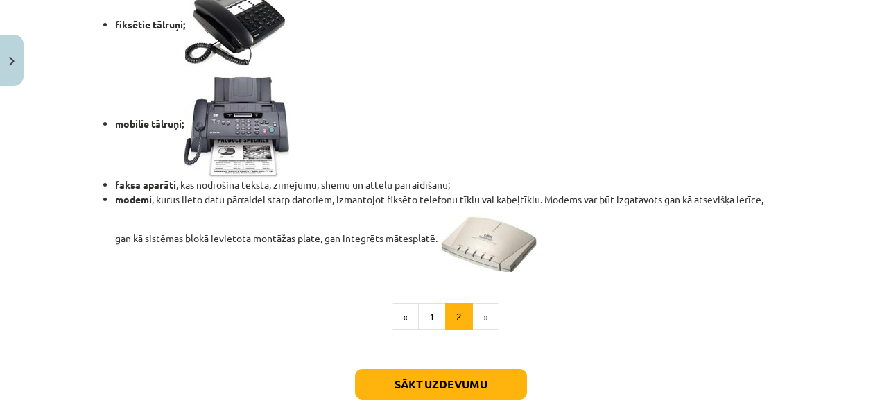
scroll to position [1290, 0]
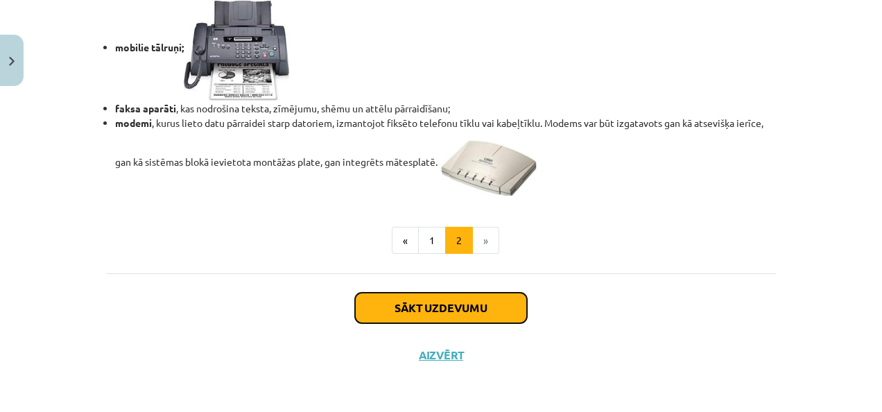
click at [423, 311] on button "Sākt uzdevumu" at bounding box center [441, 308] width 172 height 31
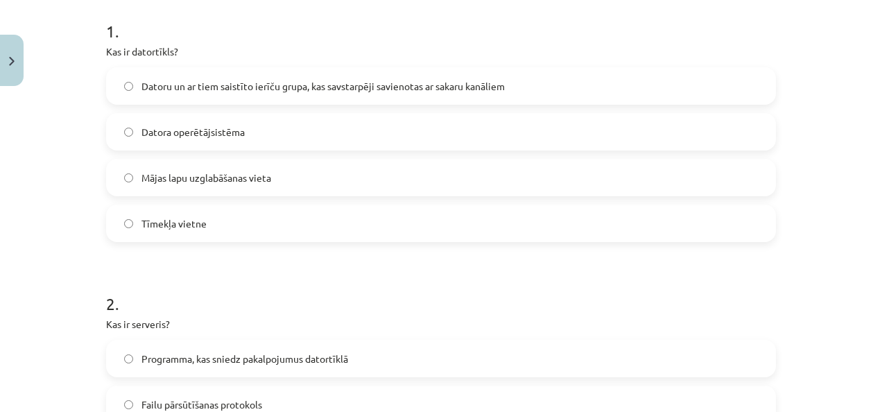
scroll to position [295, 0]
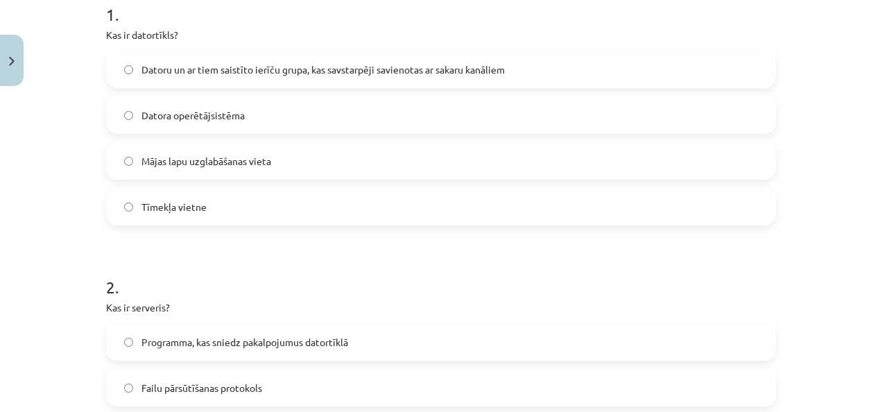
click at [121, 75] on label "Datoru un ar tiem saistīto ierīču grupa, kas savstarpēji savienotas ar sakaru k…" at bounding box center [440, 69] width 667 height 35
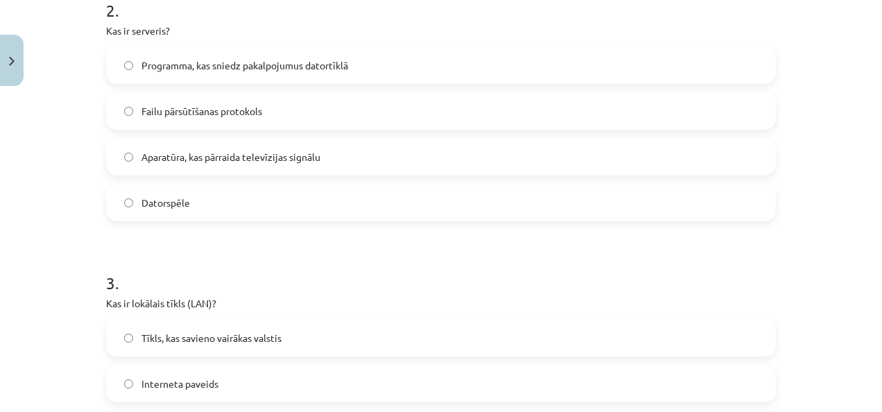
scroll to position [574, 0]
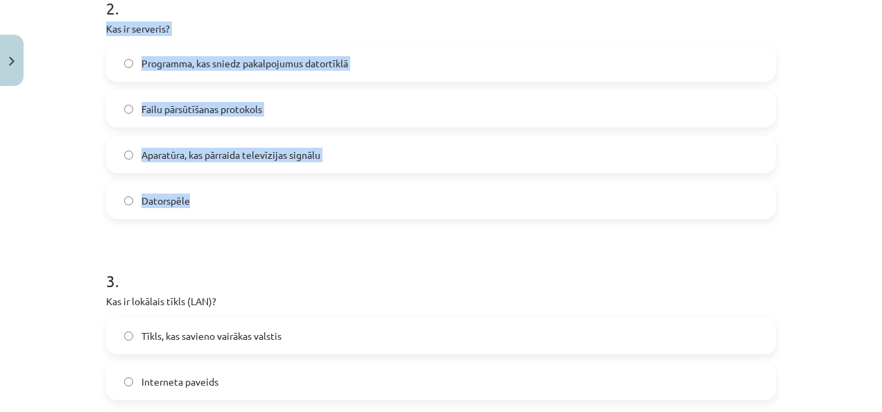
drag, startPoint x: 87, startPoint y: 18, endPoint x: 183, endPoint y: 196, distance: 202.0
click at [183, 196] on div "Mācību tēma: Datorikas - 10. klases 1. ieskaites mācību materiāls #5 4. tēma – …" at bounding box center [441, 206] width 882 height 412
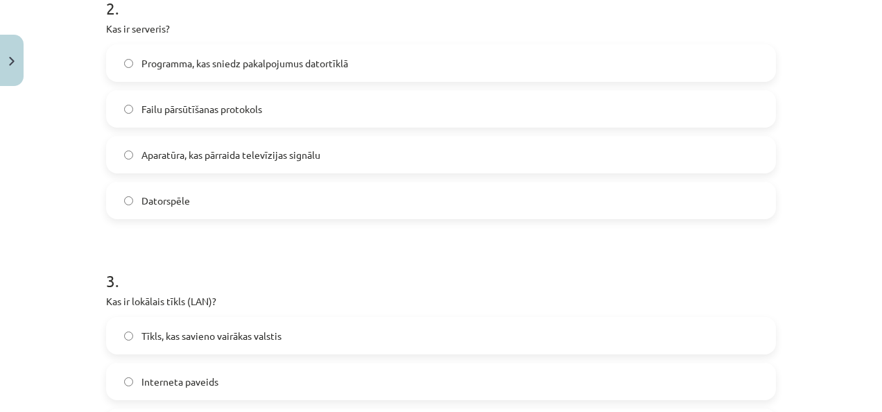
click at [84, 218] on div "Mācību tēma: Datorikas - 10. klases 1. ieskaites mācību materiāls #5 4. tēma – …" at bounding box center [441, 206] width 882 height 412
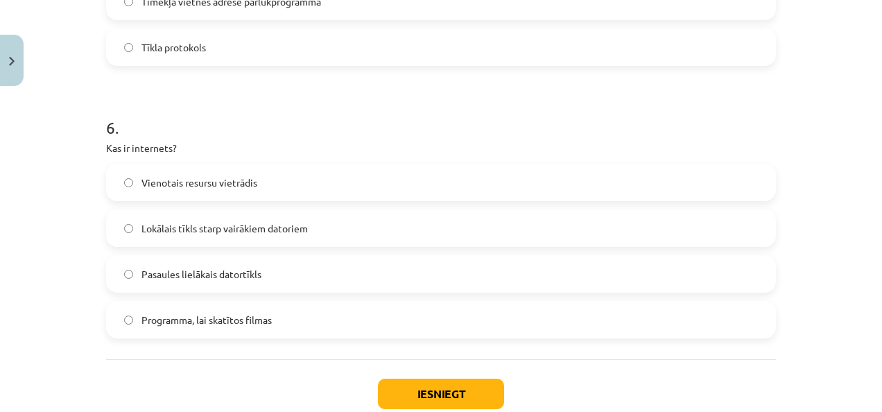
scroll to position [1573, 0]
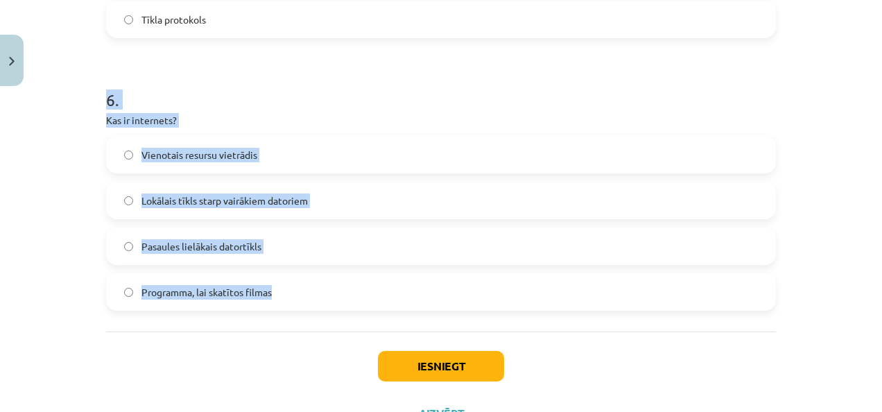
drag, startPoint x: 76, startPoint y: 107, endPoint x: 299, endPoint y: 300, distance: 294.5
click at [299, 300] on div "Mācību tēma: Datorikas - 10. klases 1. ieskaites mācību materiāls #5 4. tēma – …" at bounding box center [441, 206] width 882 height 412
click at [417, 356] on button "Iesniegt" at bounding box center [441, 366] width 126 height 31
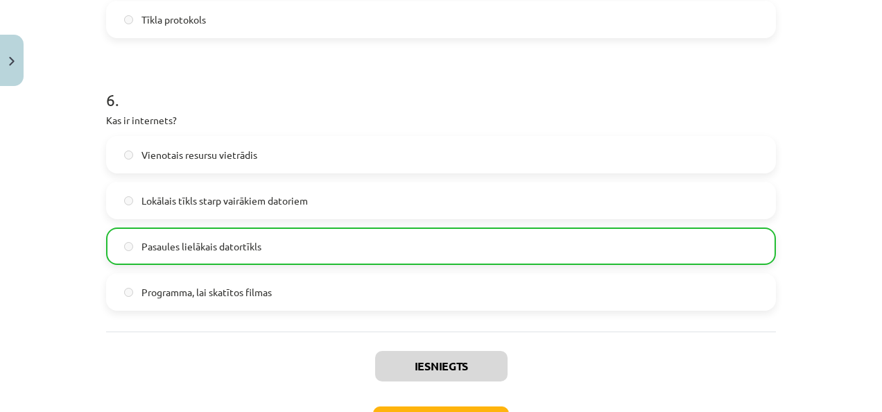
click at [766, 352] on div "Iesniegts Nākamā nodarbība Aizvērt" at bounding box center [441, 402] width 670 height 141
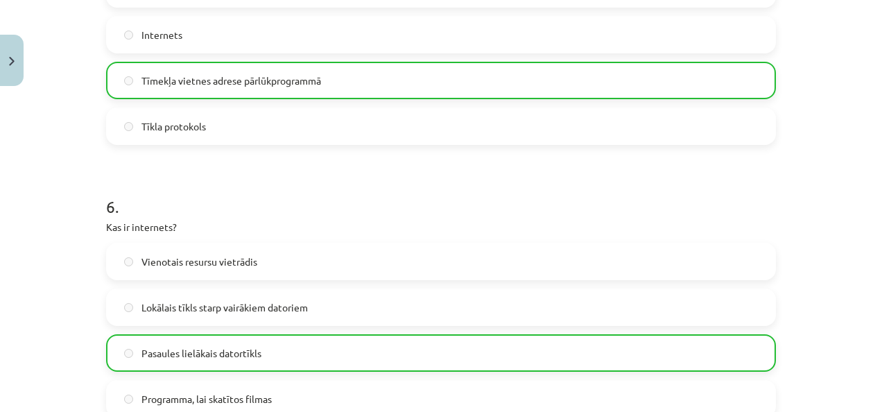
scroll to position [1676, 0]
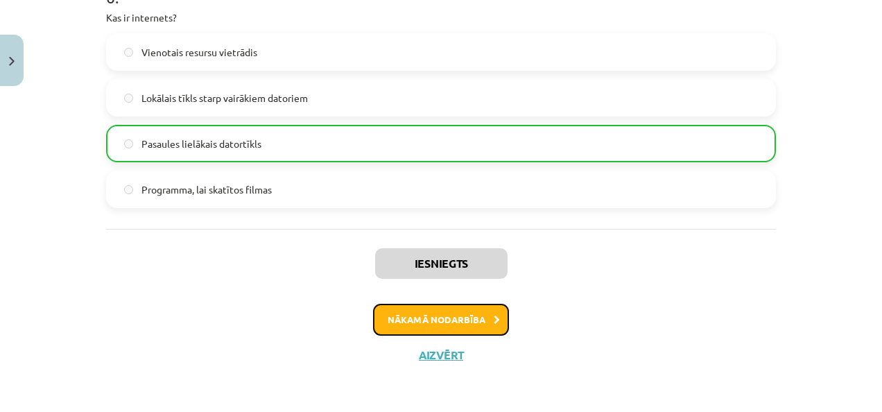
click at [427, 325] on button "Nākamā nodarbība" at bounding box center [441, 320] width 136 height 32
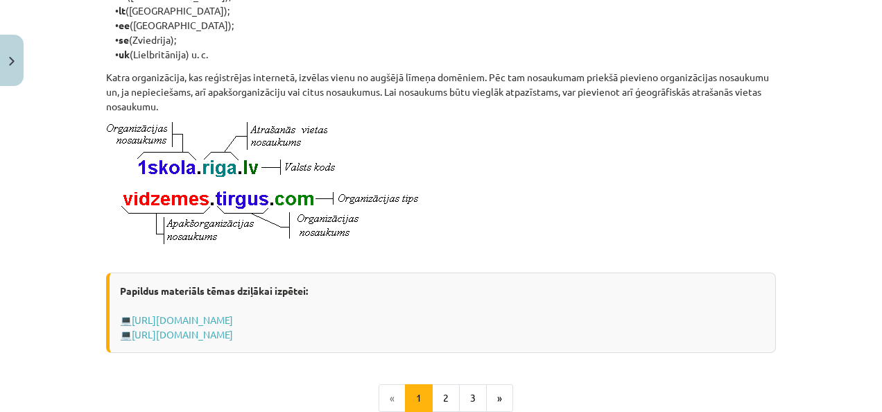
scroll to position [875, 0]
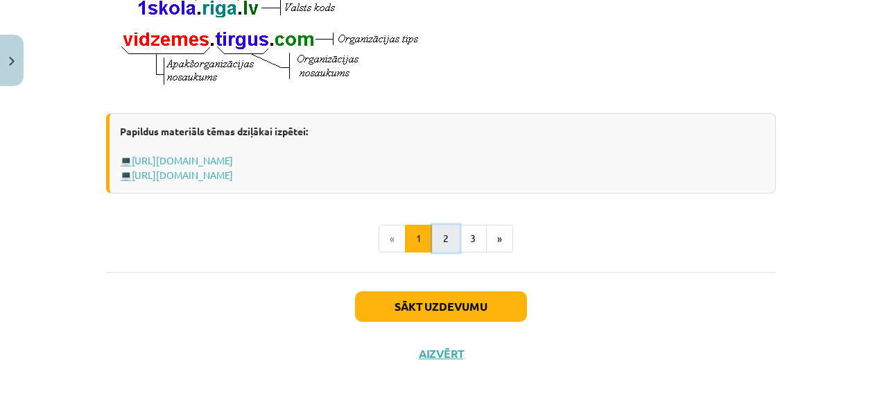
click at [437, 236] on button "2" at bounding box center [446, 239] width 28 height 28
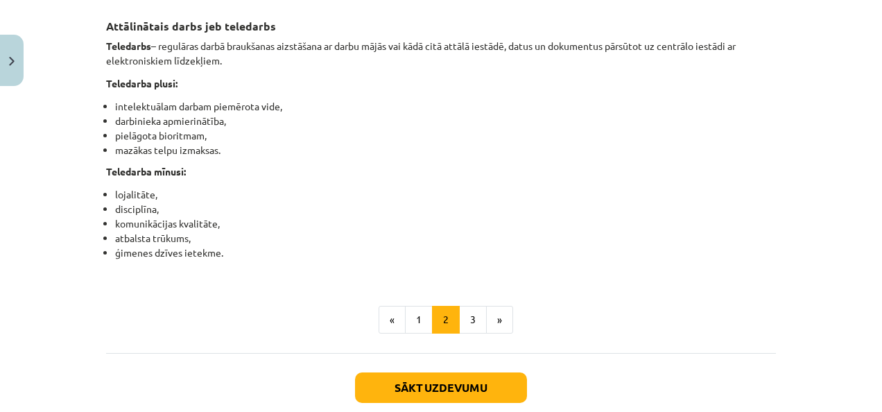
scroll to position [2241, 0]
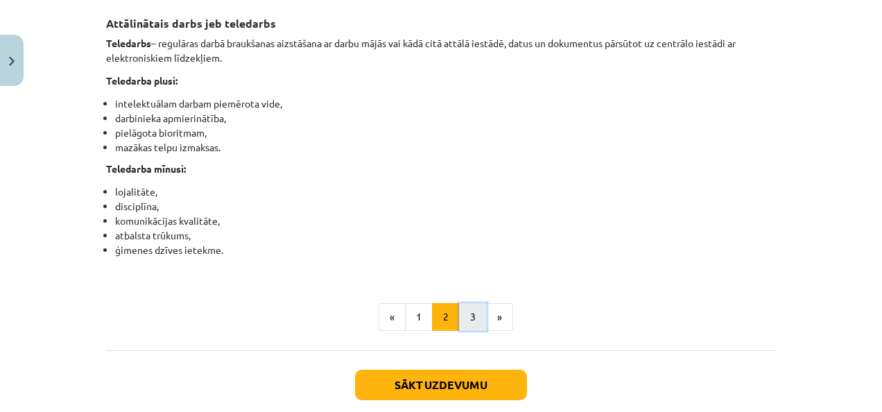
click at [463, 331] on button "3" at bounding box center [473, 317] width 28 height 28
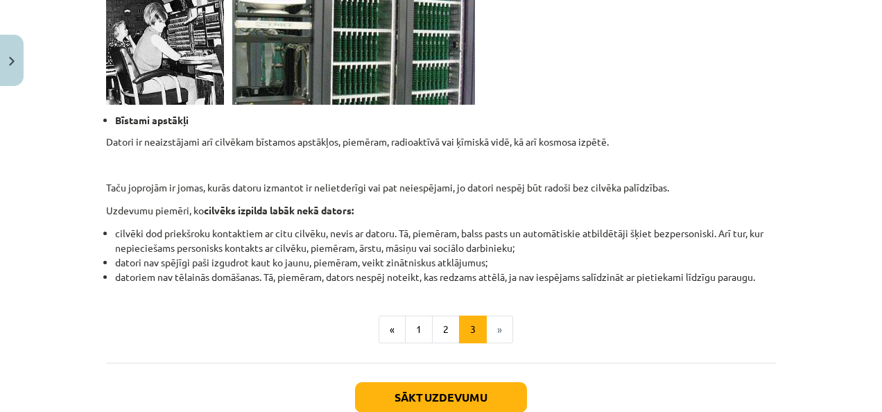
scroll to position [1370, 0]
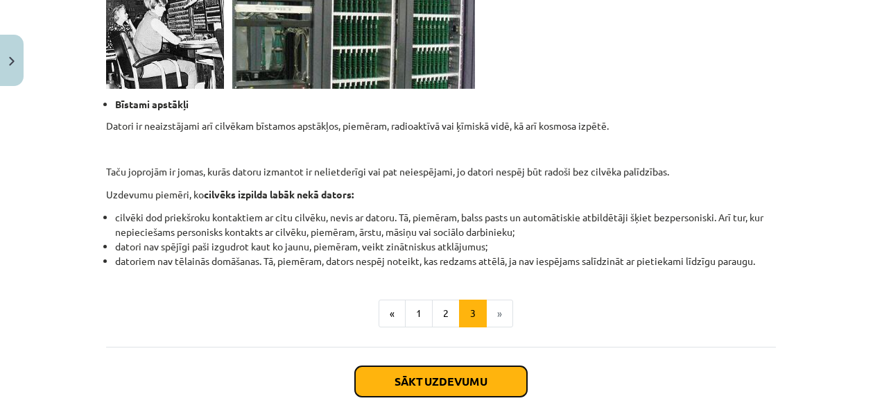
click at [438, 375] on button "Sākt uzdevumu" at bounding box center [441, 381] width 172 height 31
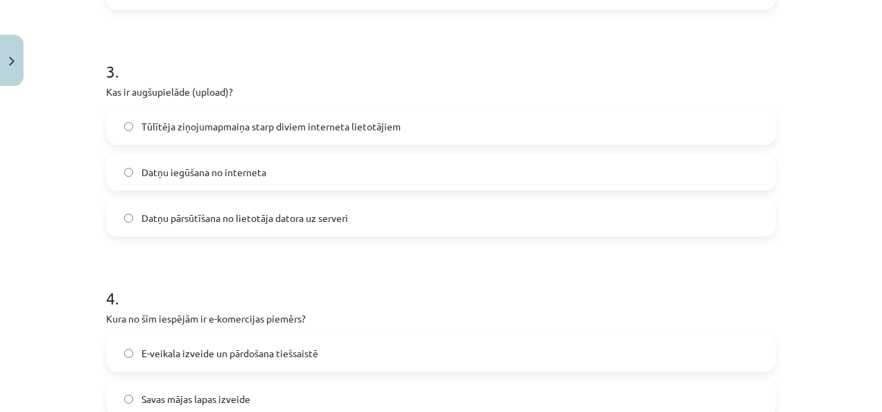
scroll to position [793, 0]
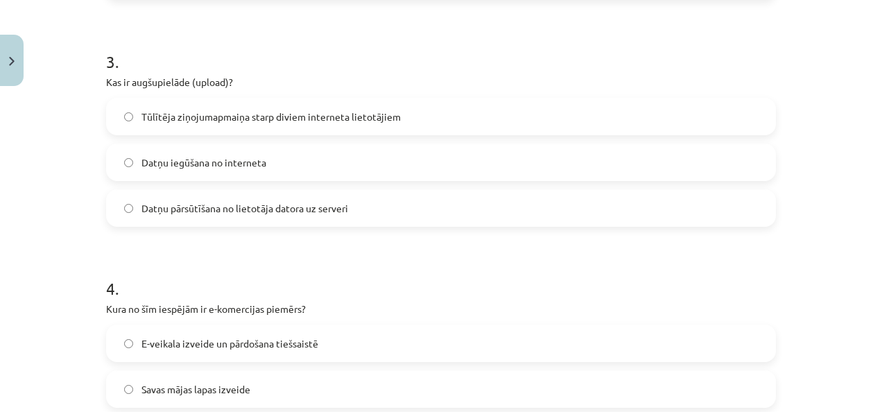
click at [116, 160] on label "Datņu iegūšana no interneta" at bounding box center [440, 162] width 667 height 35
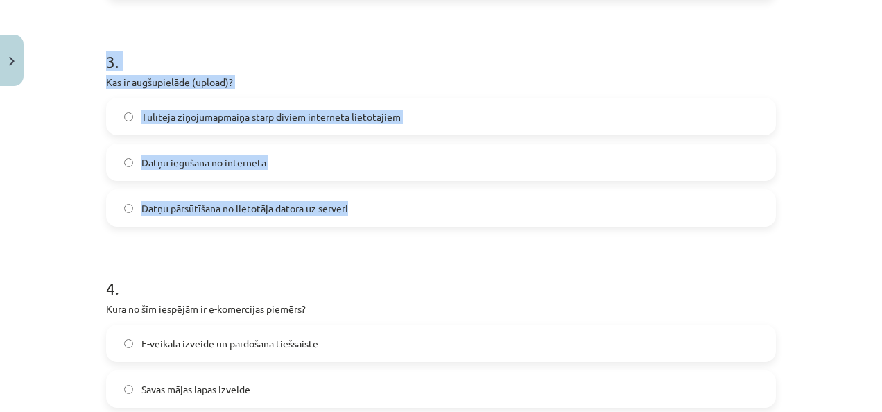
drag, startPoint x: 76, startPoint y: 65, endPoint x: 401, endPoint y: 200, distance: 352.0
click at [401, 200] on div "Mācību tēma: Datorikas - 10. klases 1. ieskaites mācību materiāls #6 5. tēma – …" at bounding box center [441, 206] width 882 height 412
click at [135, 212] on label "Datņu pārsūtīšana no lietotāja datora uz serveri" at bounding box center [440, 208] width 667 height 35
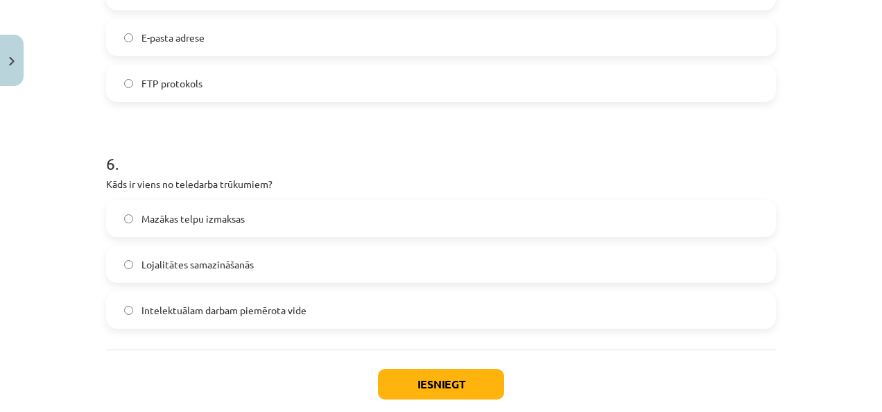
scroll to position [1472, 0]
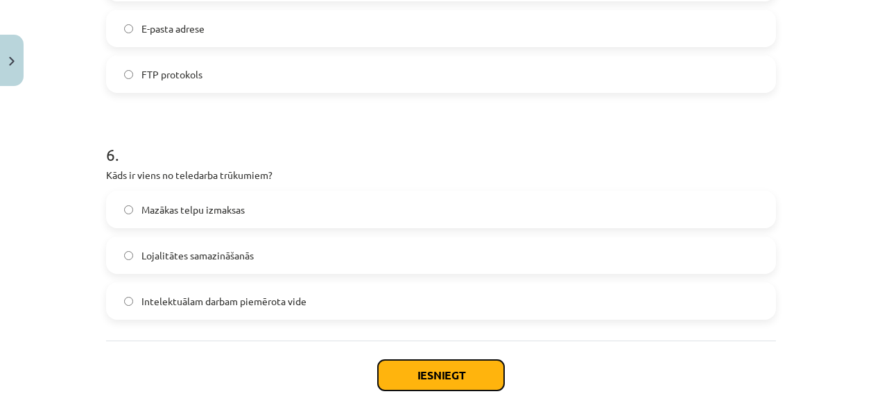
click at [447, 367] on button "Iesniegt" at bounding box center [441, 375] width 126 height 31
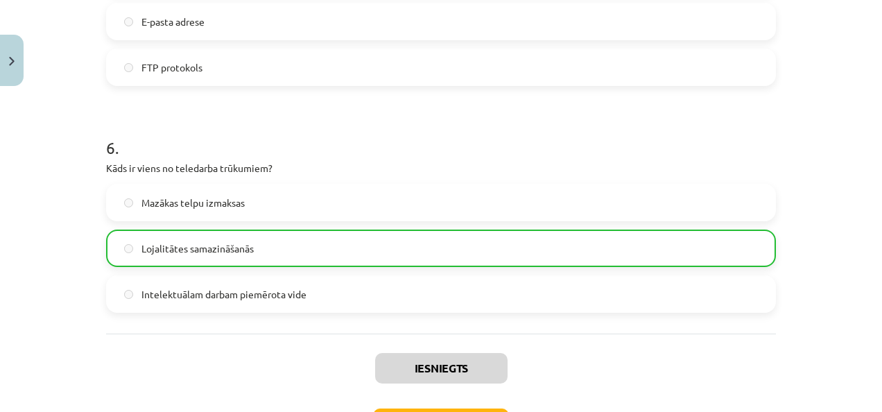
scroll to position [1584, 0]
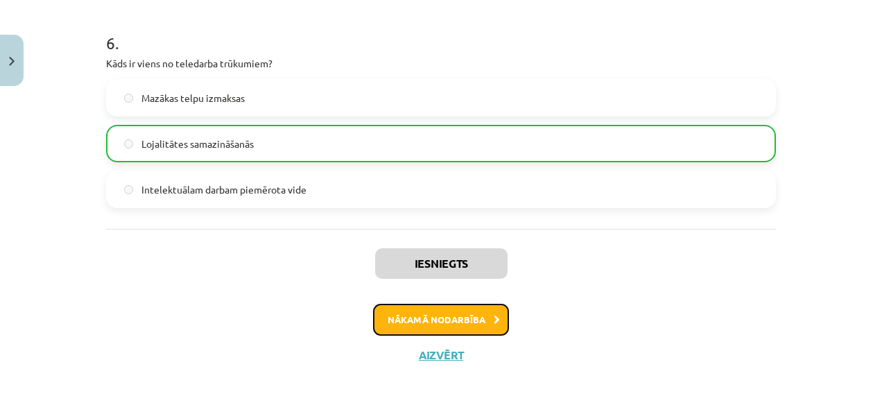
click at [429, 319] on button "Nākamā nodarbība" at bounding box center [441, 320] width 136 height 32
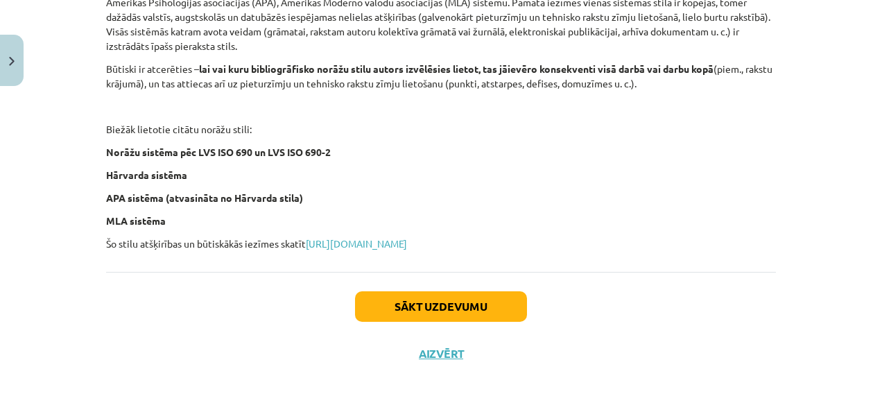
scroll to position [649, 0]
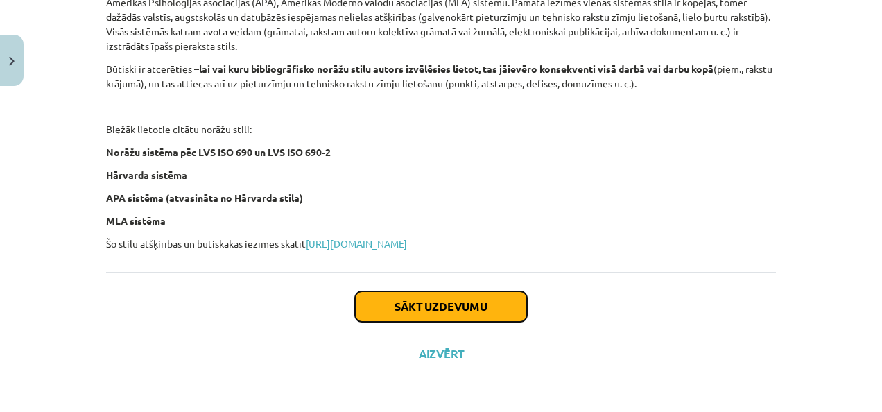
click at [448, 308] on button "Sākt uzdevumu" at bounding box center [441, 306] width 172 height 31
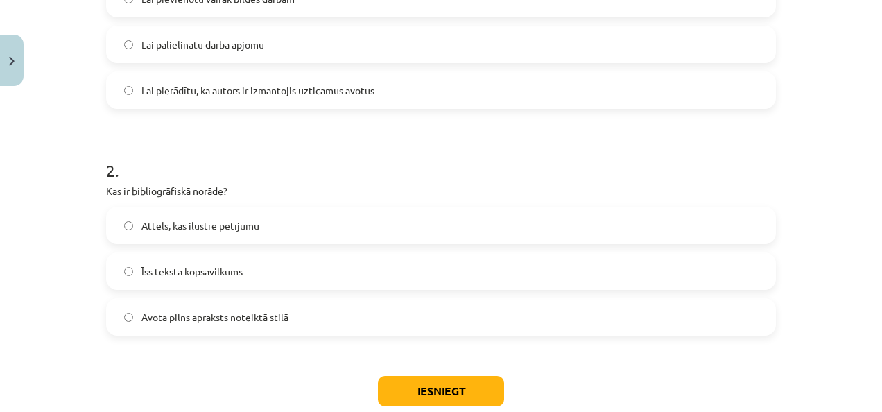
scroll to position [393, 0]
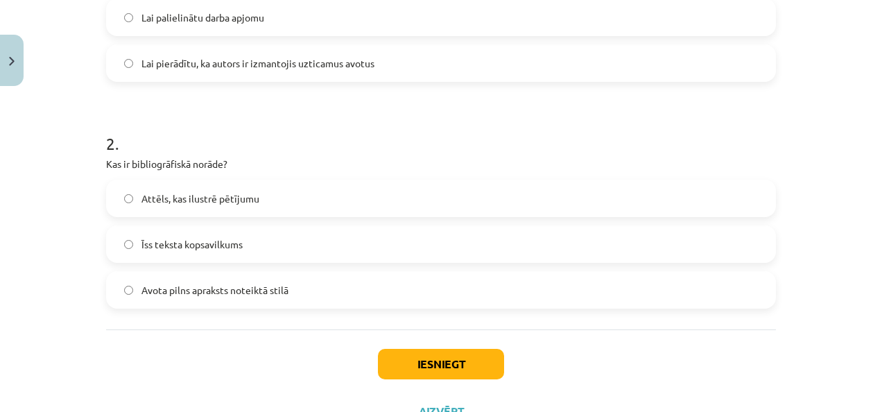
click at [124, 297] on label "Avota pilns apraksts noteiktā stilā" at bounding box center [440, 290] width 667 height 35
click at [427, 366] on button "Iesniegt" at bounding box center [441, 364] width 126 height 31
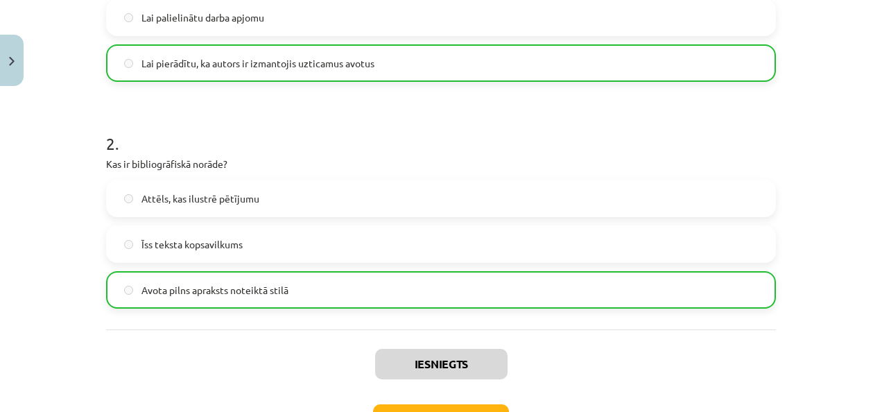
scroll to position [494, 0]
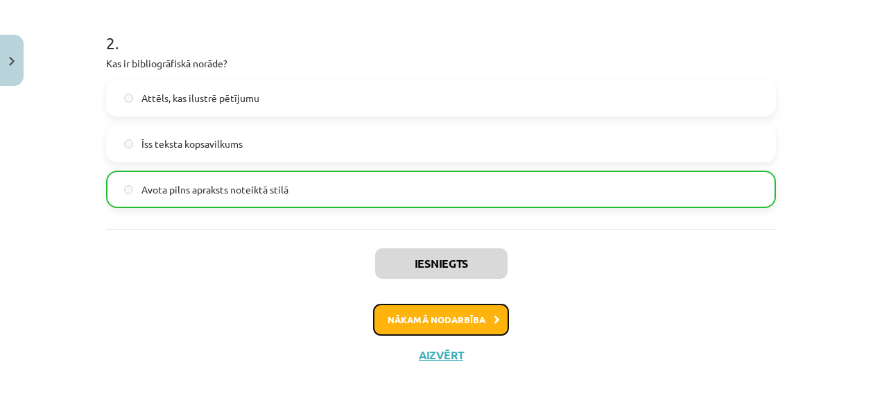
click at [413, 321] on button "Nākamā nodarbība" at bounding box center [441, 320] width 136 height 32
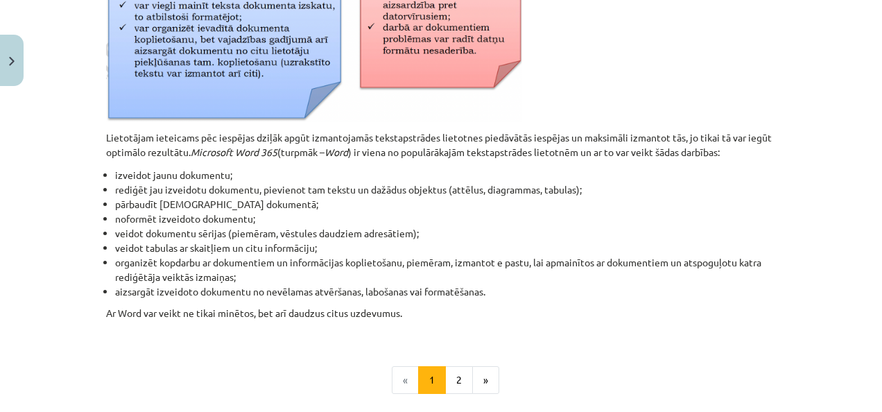
scroll to position [654, 0]
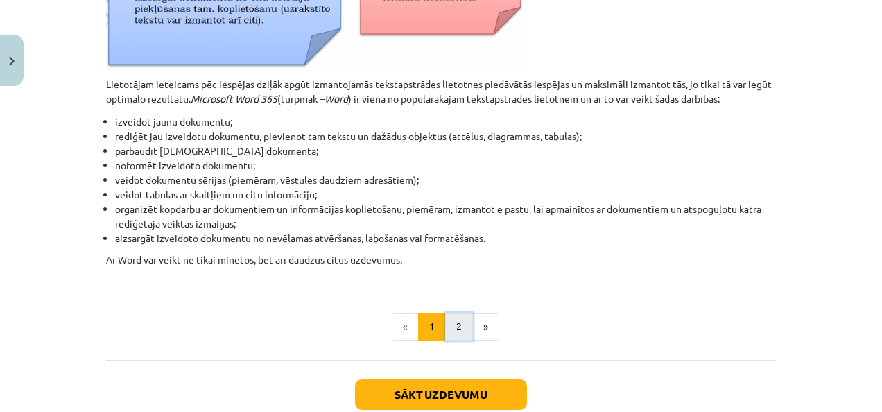
click at [449, 325] on button "2" at bounding box center [459, 327] width 28 height 28
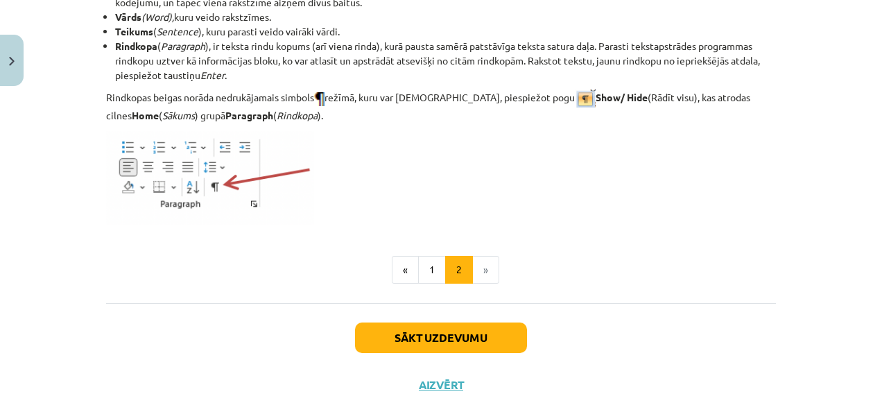
scroll to position [1882, 0]
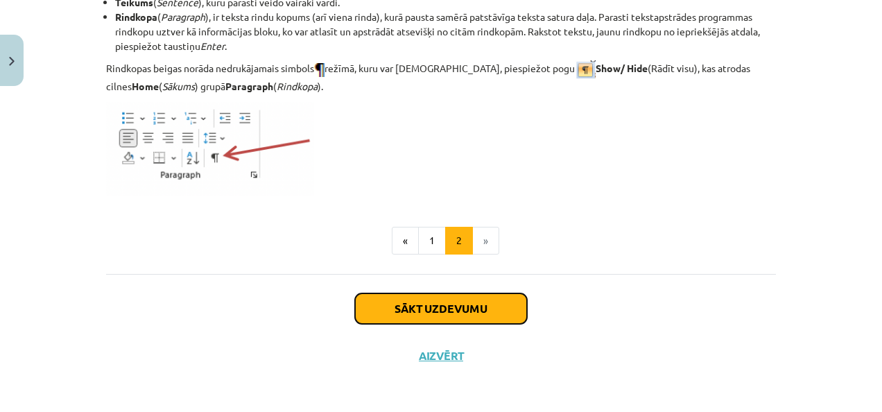
click at [444, 311] on button "Sākt uzdevumu" at bounding box center [441, 308] width 172 height 31
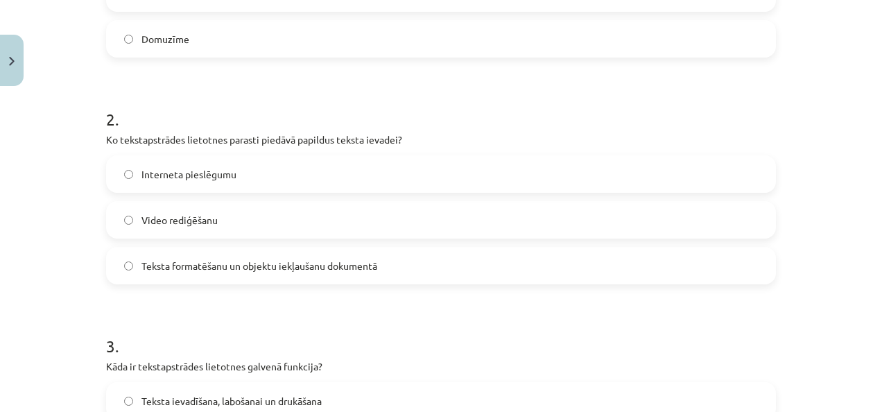
scroll to position [517, 0]
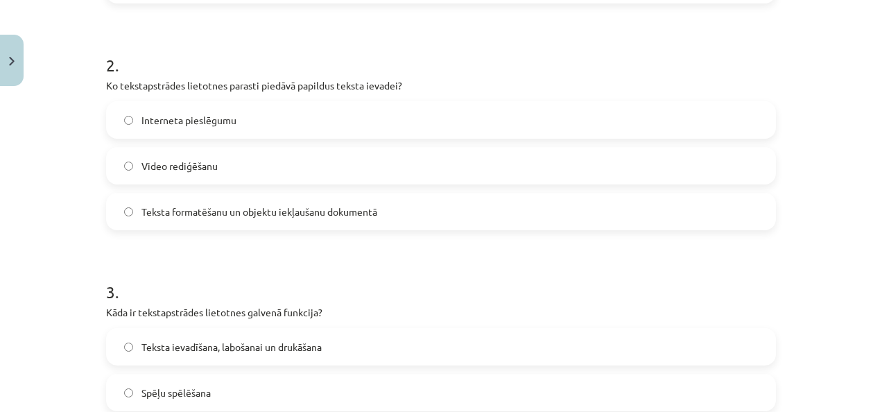
click at [118, 211] on label "Teksta formatēšanu un objektu iekļaušanu dokumentā" at bounding box center [440, 211] width 667 height 35
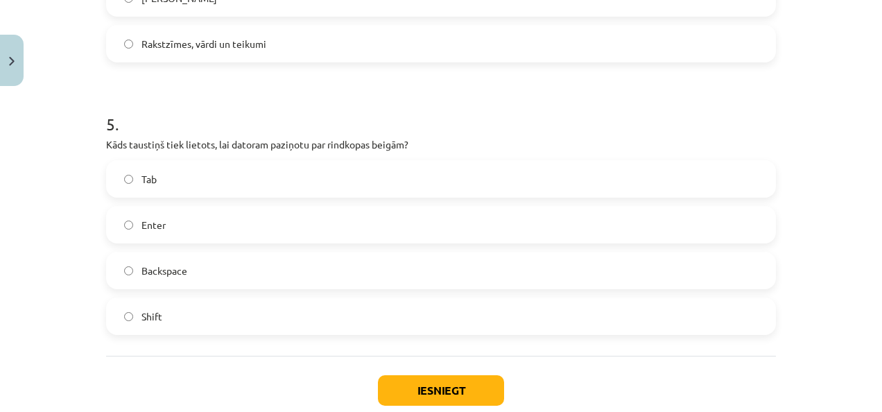
scroll to position [1237, 0]
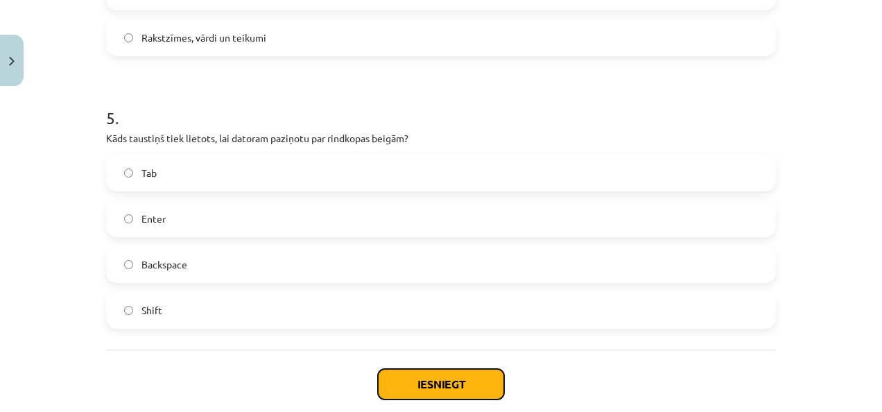
click at [431, 381] on button "Iesniegt" at bounding box center [441, 384] width 126 height 31
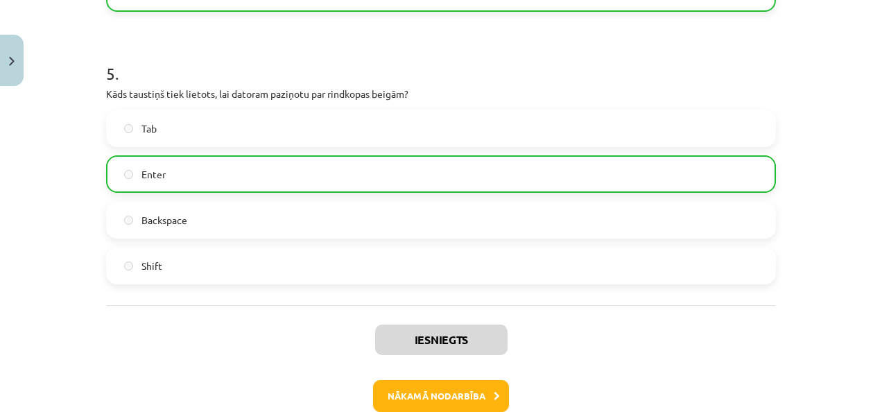
scroll to position [1357, 0]
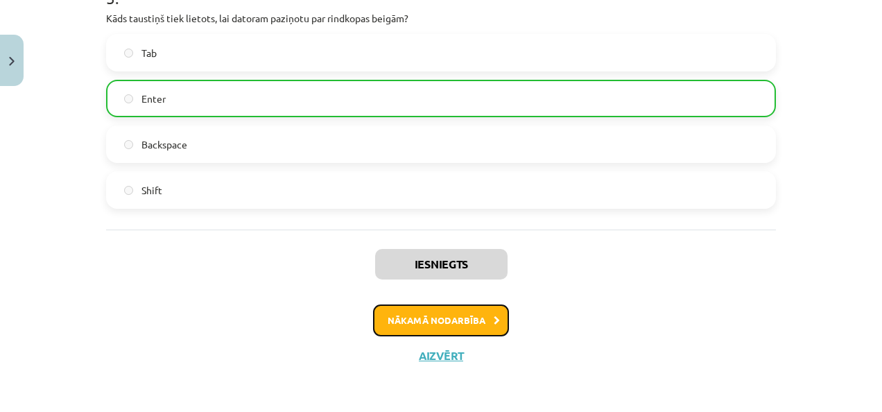
click at [441, 316] on button "Nākamā nodarbība" at bounding box center [441, 320] width 136 height 32
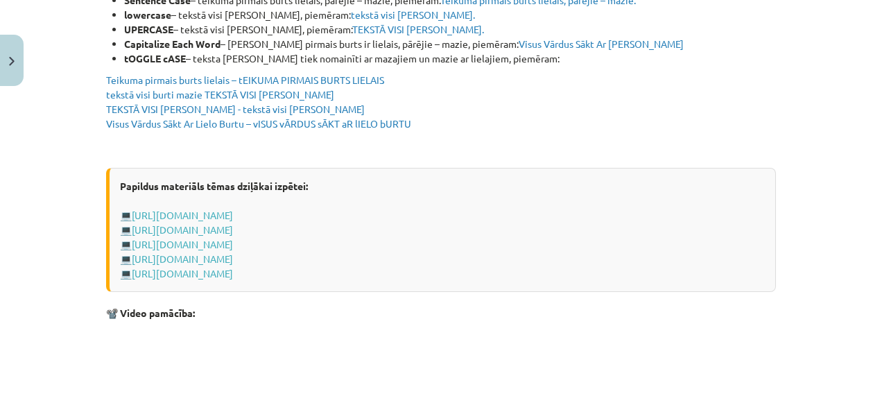
scroll to position [2870, 0]
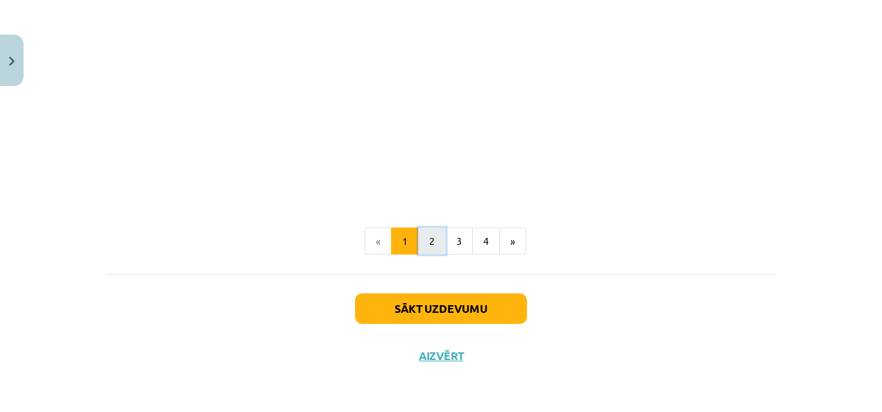
click at [427, 239] on button "2" at bounding box center [432, 241] width 28 height 28
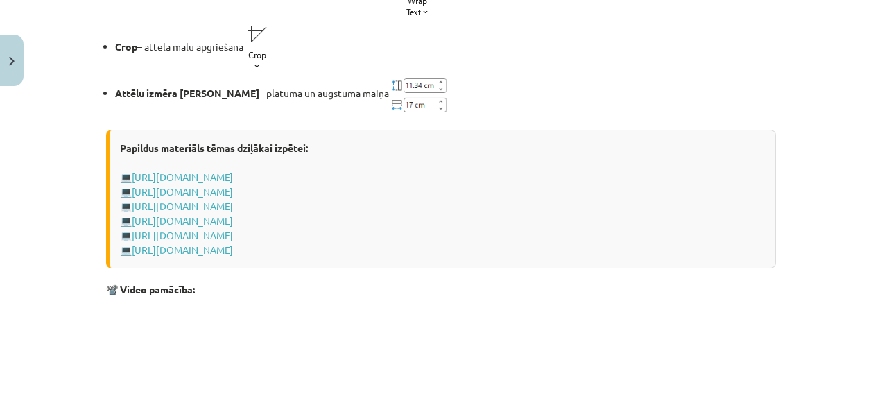
scroll to position [2237, 0]
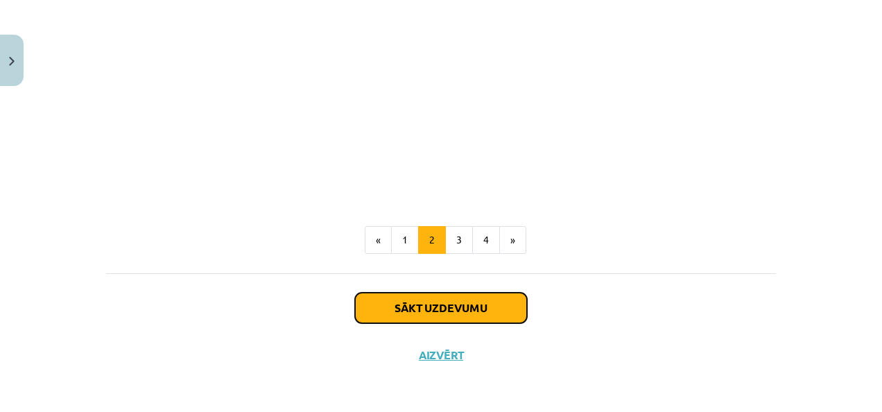
click at [431, 311] on button "Sākt uzdevumu" at bounding box center [441, 308] width 172 height 31
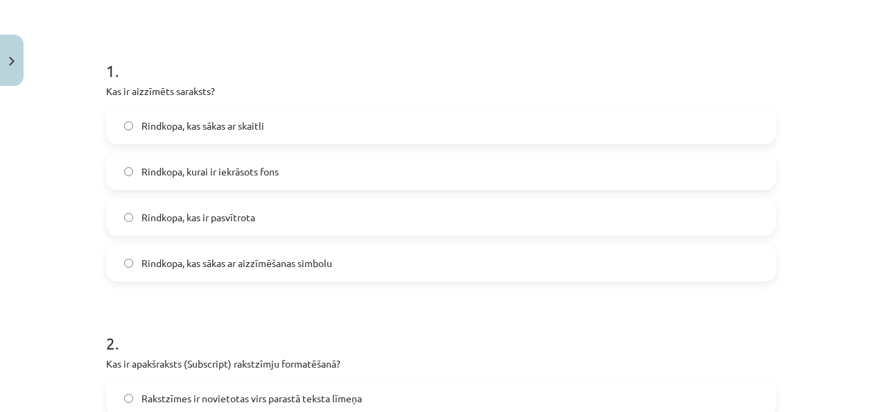
scroll to position [241, 0]
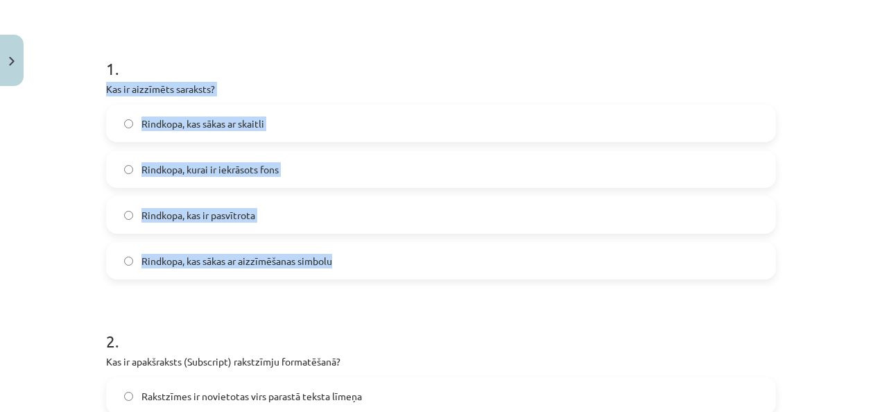
drag, startPoint x: 87, startPoint y: 83, endPoint x: 359, endPoint y: 250, distance: 318.2
click at [359, 250] on div "Mācību tēma: Datorikas - 10. klases 1. ieskaites mācību materiāls #9 8. tēma – …" at bounding box center [441, 206] width 882 height 412
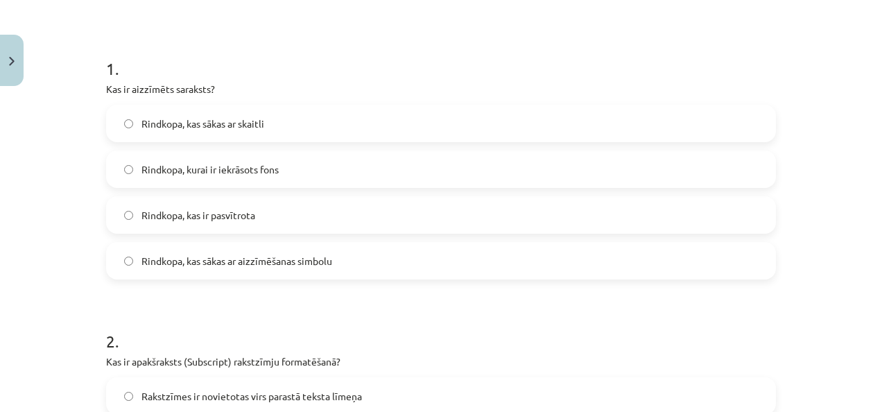
click at [562, 307] on h1 "2 ." at bounding box center [441, 328] width 670 height 43
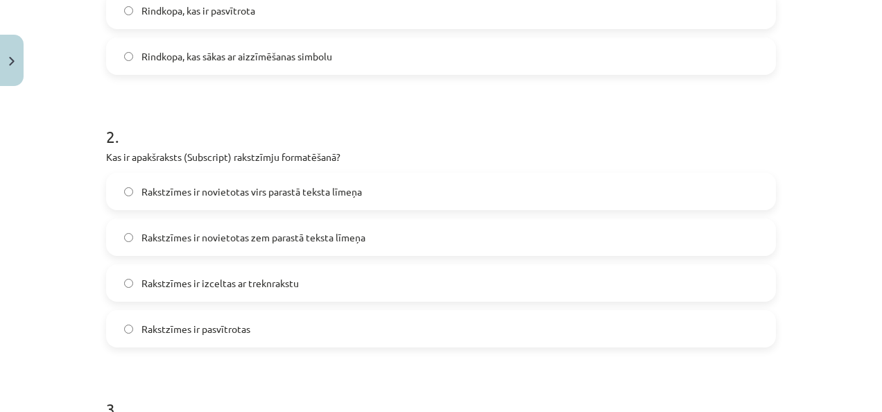
scroll to position [440, 0]
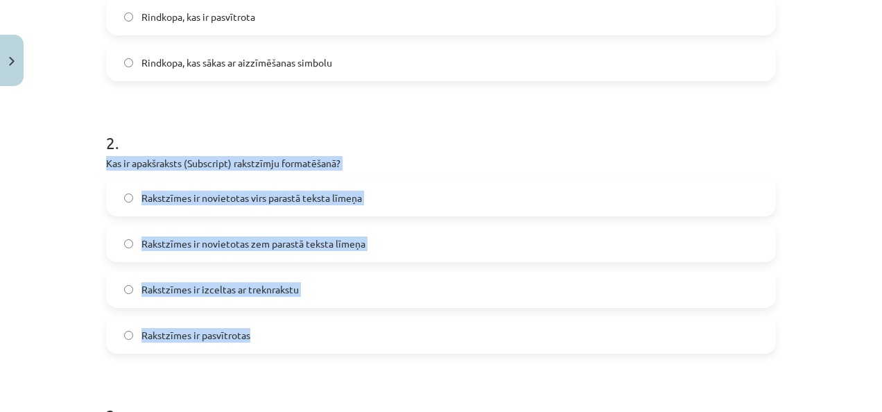
drag, startPoint x: 73, startPoint y: 155, endPoint x: 300, endPoint y: 333, distance: 289.0
click at [300, 333] on div "Mācību tēma: Datorikas - 10. klases 1. ieskaites mācību materiāls #9 8. tēma – …" at bounding box center [441, 206] width 882 height 412
click at [838, 327] on div "Mācību tēma: Datorikas - 10. klases 1. ieskaites mācību materiāls #9 8. tēma – …" at bounding box center [441, 206] width 882 height 412
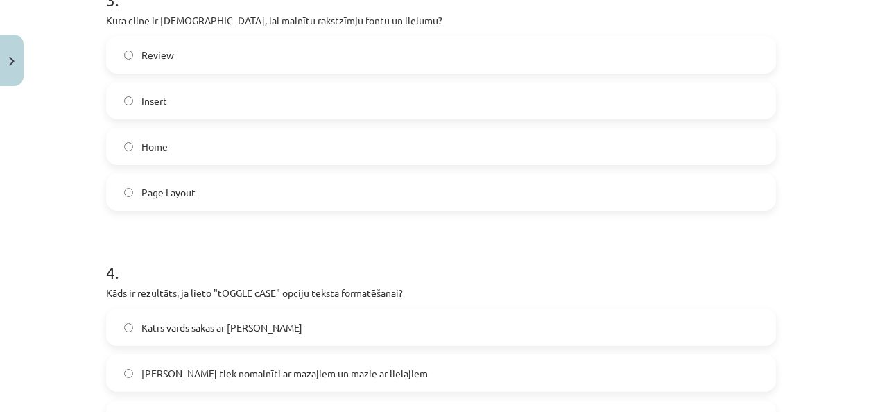
scroll to position [853, 0]
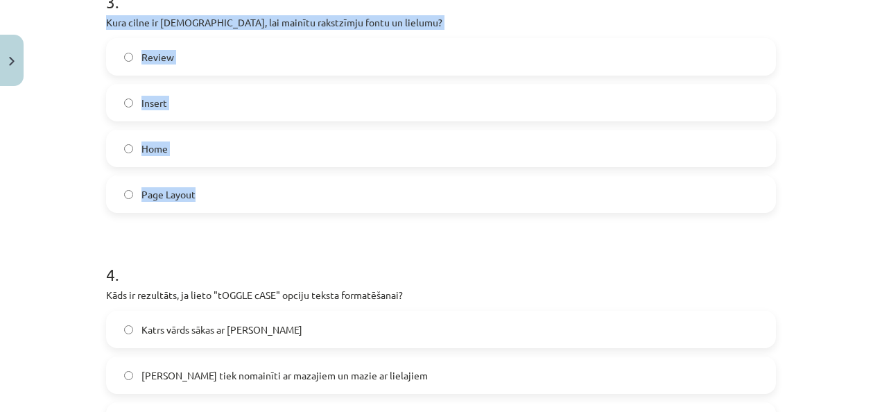
drag, startPoint x: 92, startPoint y: 11, endPoint x: 298, endPoint y: 205, distance: 282.1
click at [298, 205] on div "5 XP Saņemsi Viegls 1385 pilda Apraksts Uzdevums Palīdzība 1 . Kas ir aizzīmēts…" at bounding box center [441, 68] width 687 height 1658
click at [47, 137] on div "Mācību tēma: Datorikas - 10. klases 1. ieskaites mācību materiāls #9 8. tēma – …" at bounding box center [441, 206] width 882 height 412
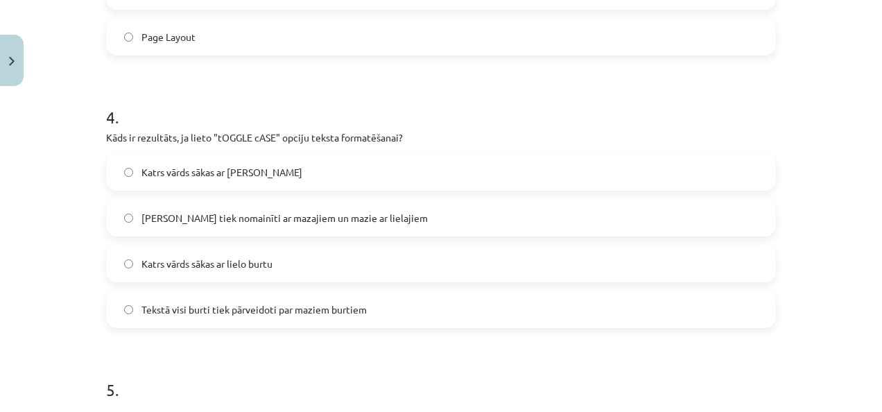
scroll to position [1017, 0]
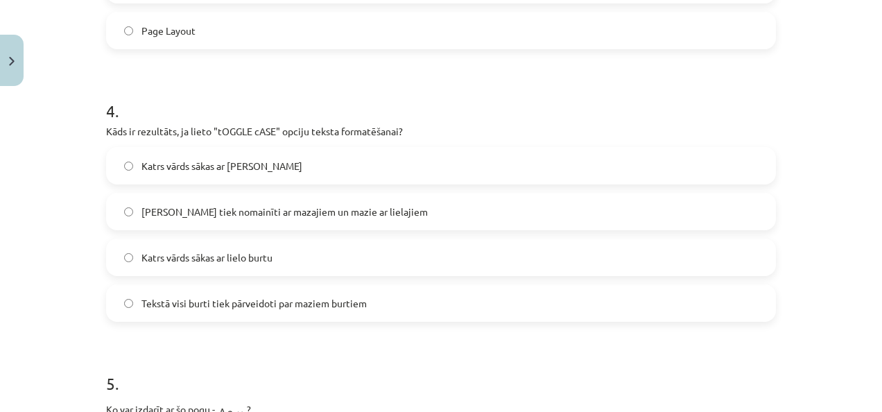
click at [53, 155] on div "Mācību tēma: Datorikas - 10. klases 1. ieskaites mācību materiāls #9 8. tēma – …" at bounding box center [441, 206] width 882 height 412
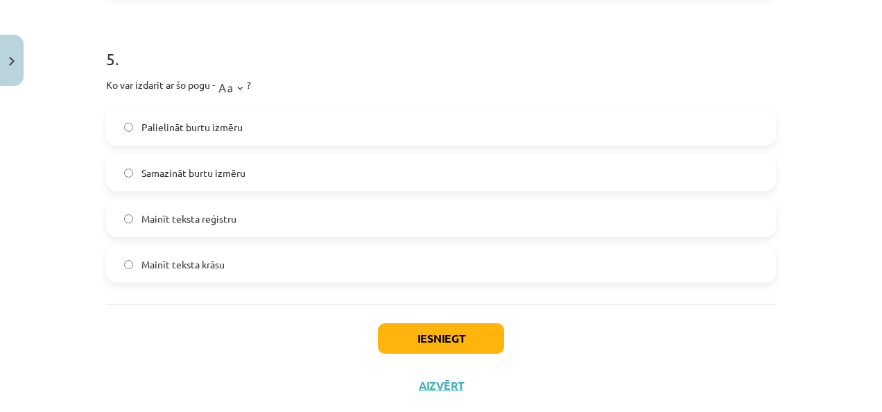
scroll to position [1345, 0]
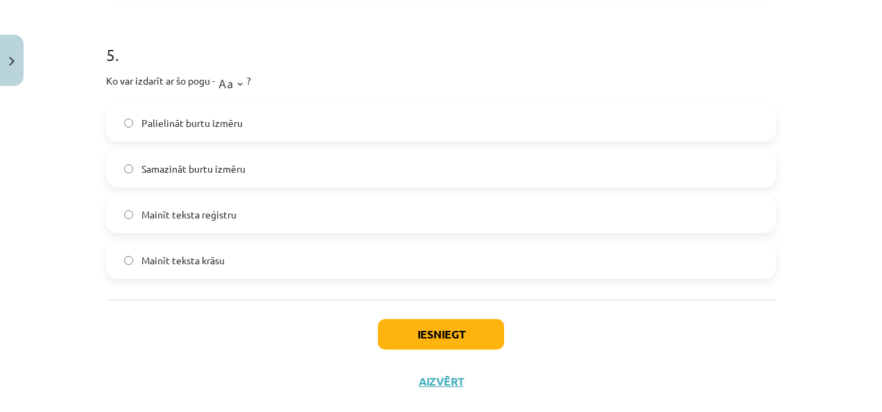
drag, startPoint x: 83, startPoint y: 67, endPoint x: 253, endPoint y: 266, distance: 262.2
click at [253, 266] on div "Mācību tēma: Datorikas - 10. klases 1. ieskaites mācību materiāls #9 8. tēma – …" at bounding box center [441, 206] width 882 height 412
click at [390, 80] on p "Ko var izdarīt ar šo pogu - ?" at bounding box center [441, 82] width 670 height 28
click at [682, 64] on div "5 . Ko var izdarīt ar šo pogu - ? Palielināt burtu izmēru Samazināt burtu izmēr…" at bounding box center [441, 150] width 670 height 258
click at [448, 333] on button "Iesniegt" at bounding box center [441, 334] width 126 height 31
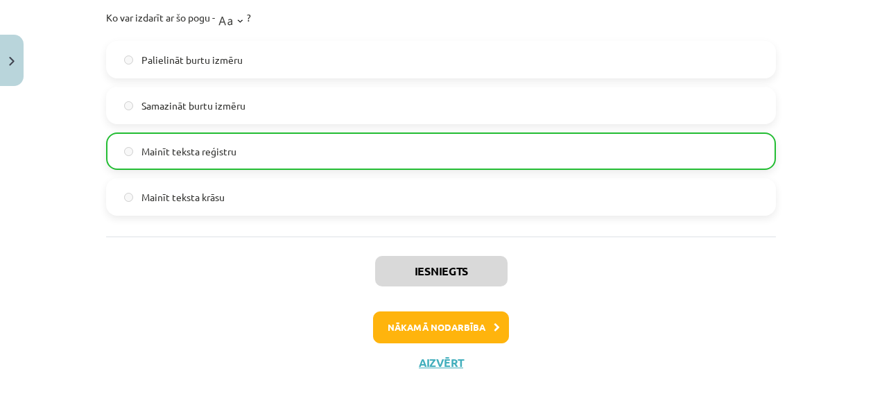
scroll to position [1416, 0]
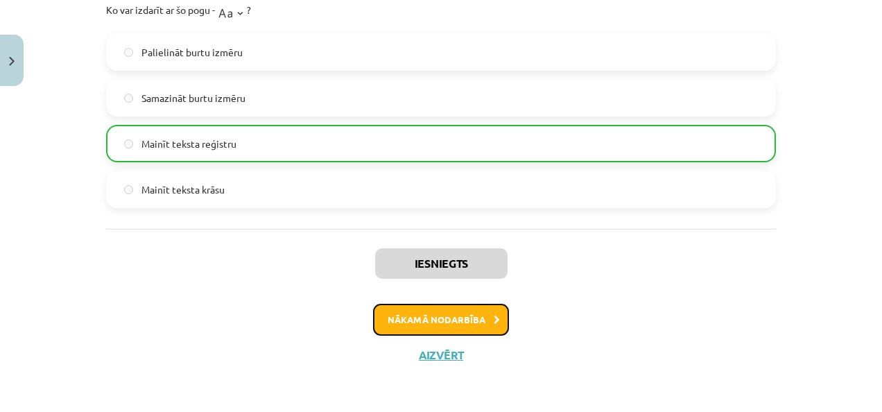
click at [447, 316] on button "Nākamā nodarbība" at bounding box center [441, 320] width 136 height 32
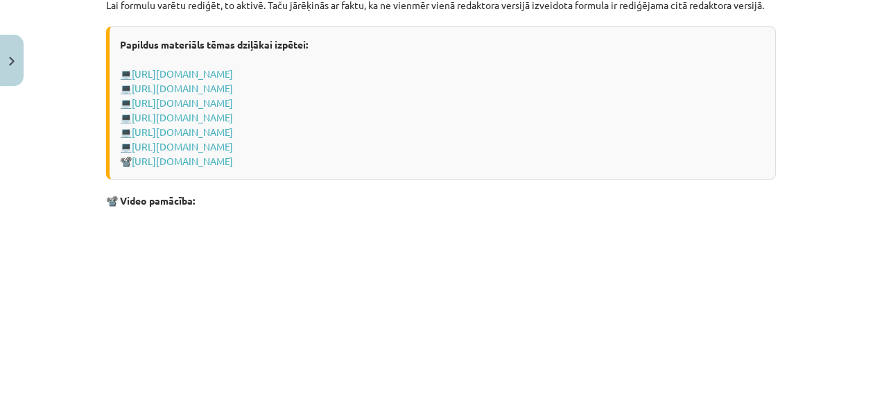
scroll to position [3013, 0]
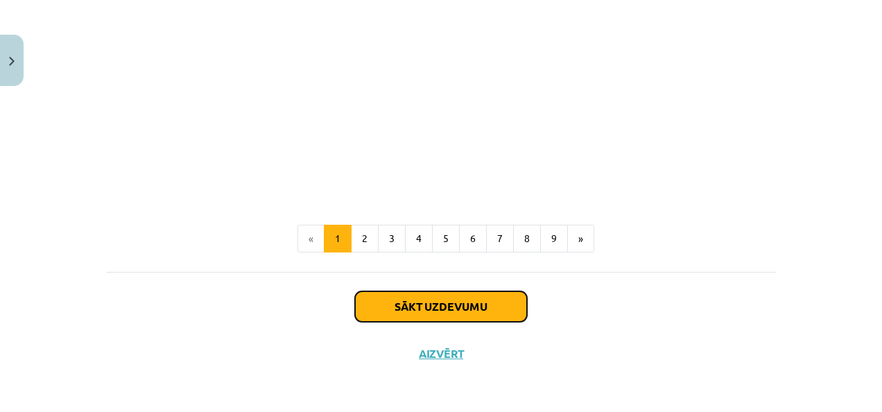
click at [429, 313] on button "Sākt uzdevumu" at bounding box center [441, 306] width 172 height 31
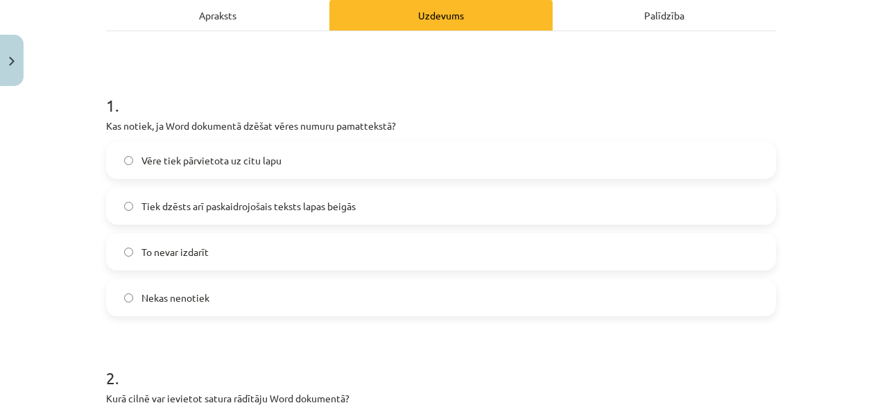
scroll to position [212, 0]
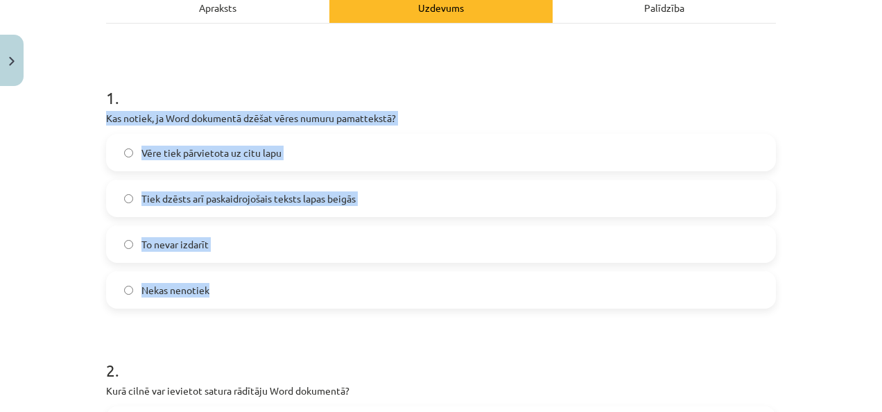
drag, startPoint x: 86, startPoint y: 115, endPoint x: 222, endPoint y: 293, distance: 223.6
click at [222, 293] on div "Mācību tēma: Datorikas - 10. klases 1. ieskaites mācību materiāls #10 9. tēma –…" at bounding box center [441, 206] width 882 height 412
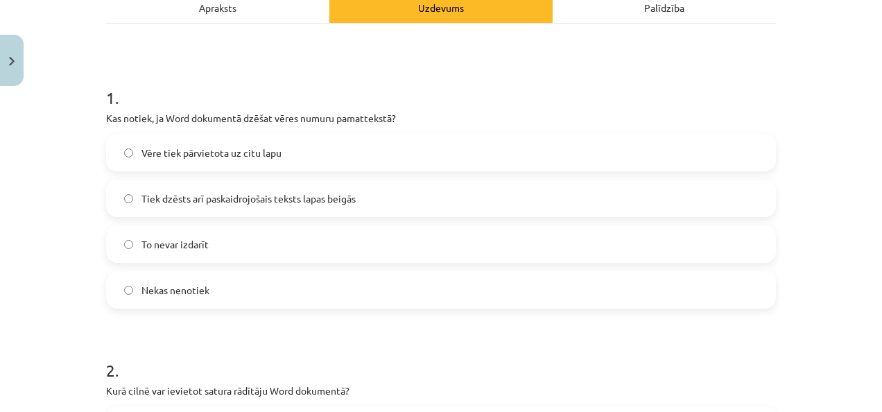
click at [537, 350] on h1 "2 ." at bounding box center [441, 357] width 670 height 43
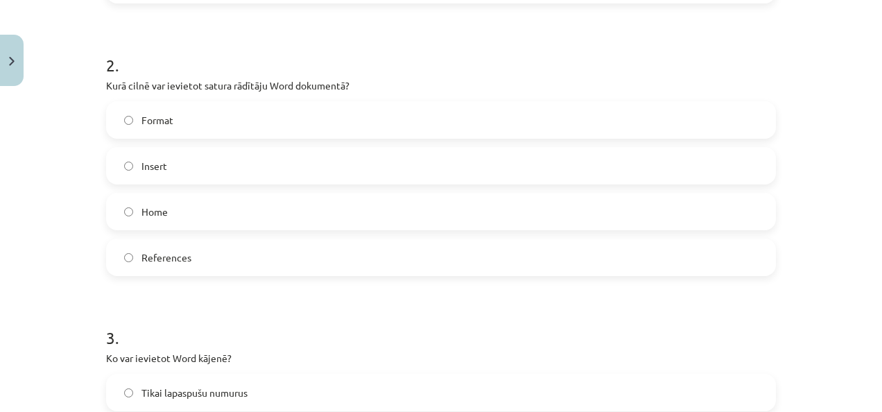
scroll to position [545, 0]
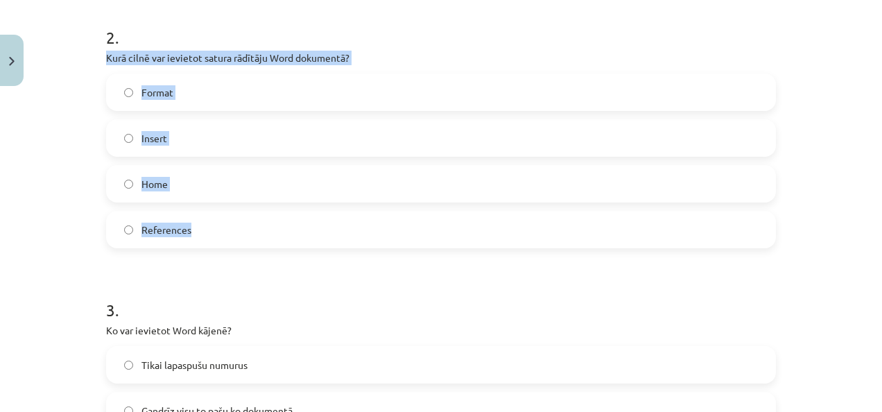
drag, startPoint x: 94, startPoint y: 50, endPoint x: 241, endPoint y: 225, distance: 228.9
click at [241, 225] on label "References" at bounding box center [440, 229] width 667 height 35
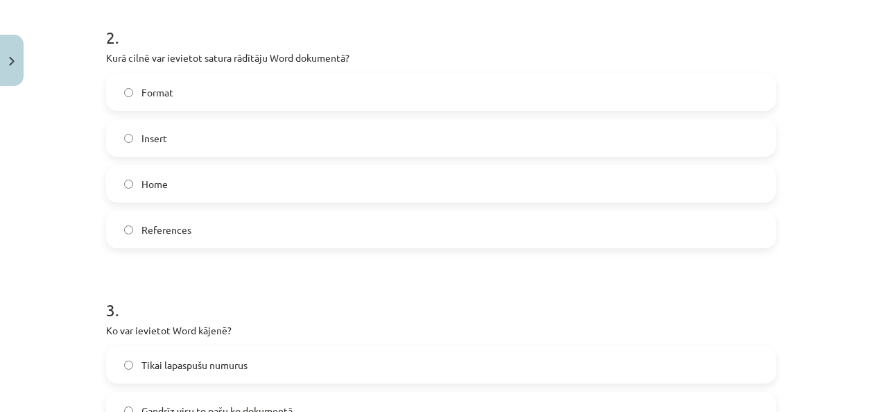
click at [836, 246] on div "Mācību tēma: Datorikas - 10. klases 1. ieskaites mācību materiāls #10 9. tēma –…" at bounding box center [441, 206] width 882 height 412
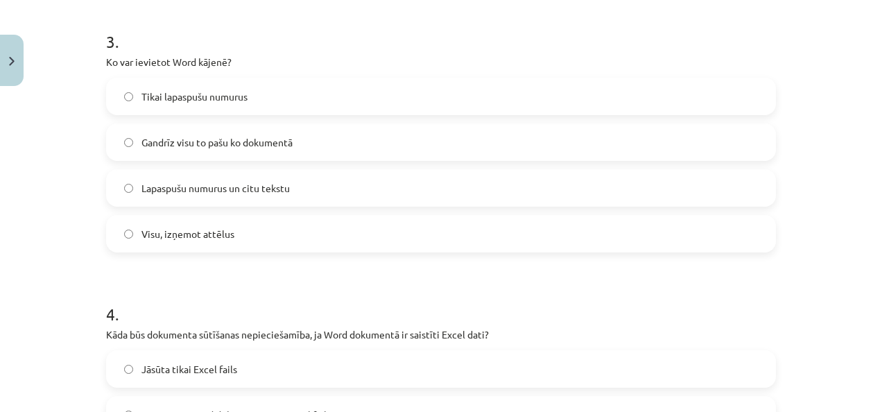
scroll to position [841, 0]
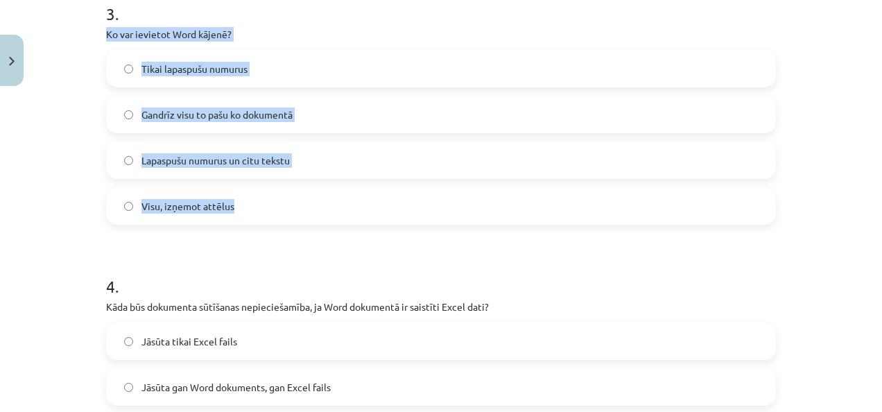
drag, startPoint x: 93, startPoint y: 28, endPoint x: 280, endPoint y: 220, distance: 268.3
click at [280, 220] on div "7 XP Saņemsi Grūts 1385 pilda Apraksts Uzdevums Palīdzība 1 . Kas notiek, ja Wo…" at bounding box center [441, 300] width 687 height 2099
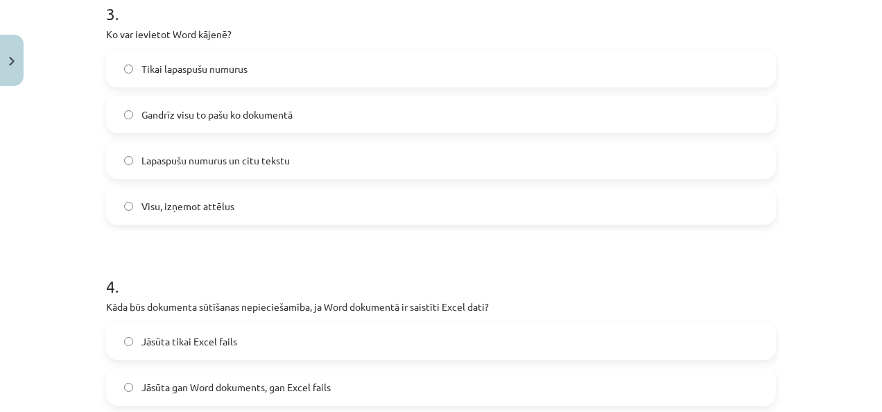
click at [286, 240] on form "1 . Kas notiek, ja Word dokumentā dzēšat vēres numuru pamattekstā? Vēre tiek pā…" at bounding box center [441, 329] width 670 height 1789
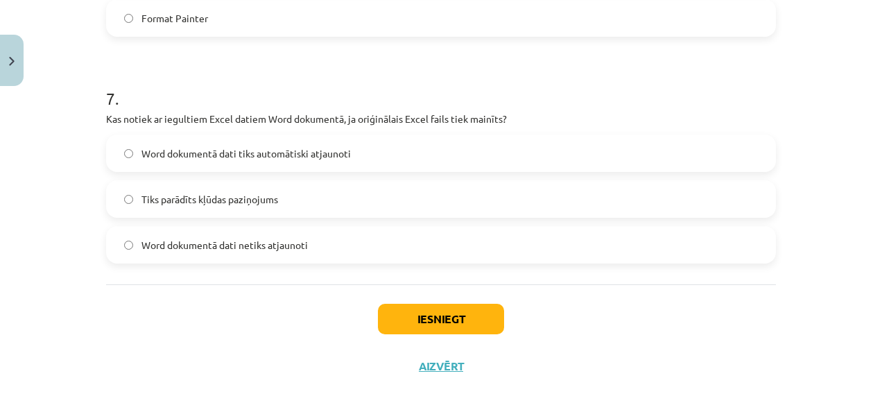
scroll to position [1806, 0]
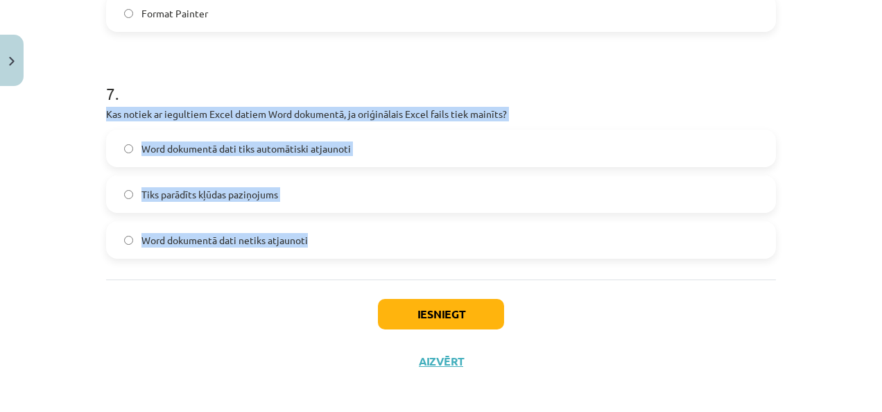
drag, startPoint x: 89, startPoint y: 107, endPoint x: 316, endPoint y: 241, distance: 263.1
click at [316, 241] on div "Mācību tēma: Datorikas - 10. klases 1. ieskaites mācību materiāls #10 9. tēma –…" at bounding box center [441, 206] width 882 height 412
click at [316, 241] on label "Word dokumentā dati netiks atjaunoti" at bounding box center [440, 240] width 667 height 35
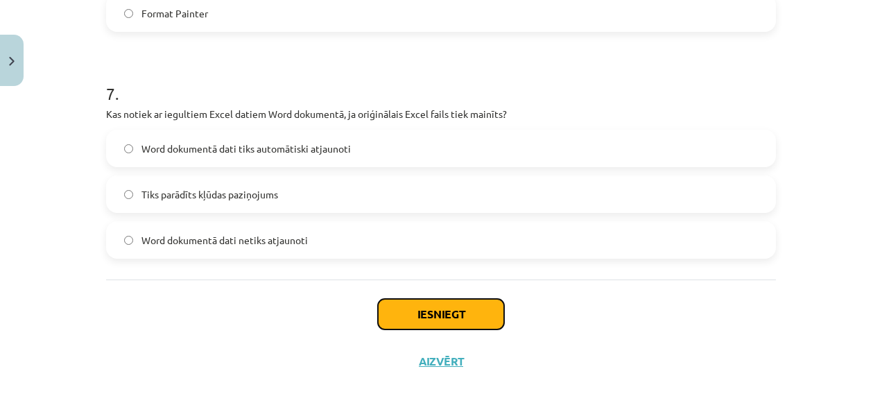
click at [429, 315] on button "Iesniegt" at bounding box center [441, 314] width 126 height 31
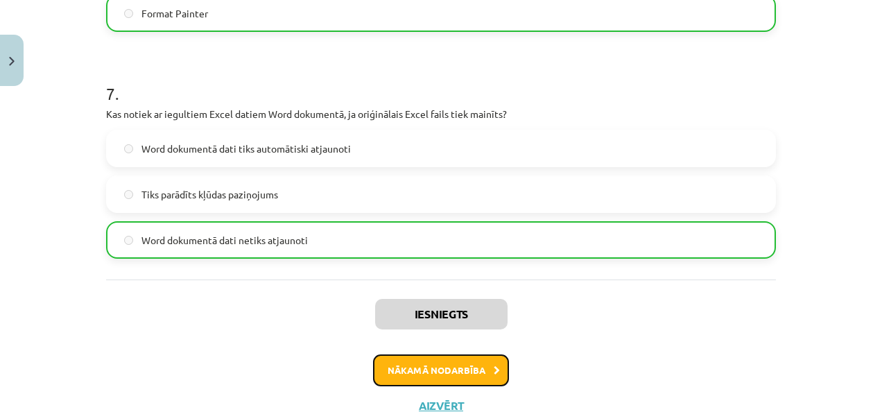
click at [442, 370] on button "Nākamā nodarbība" at bounding box center [441, 370] width 136 height 32
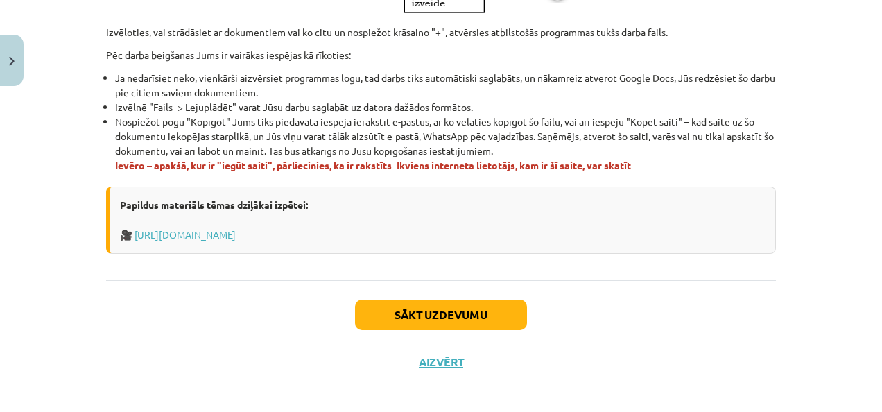
scroll to position [927, 0]
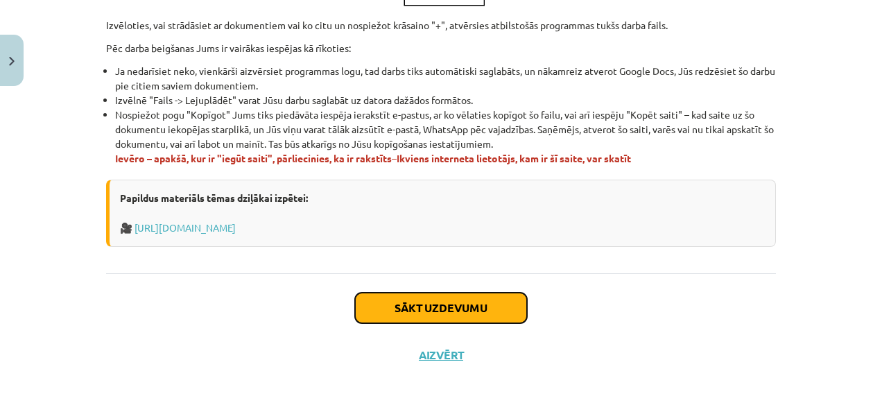
click at [466, 302] on button "Sākt uzdevumu" at bounding box center [441, 308] width 172 height 31
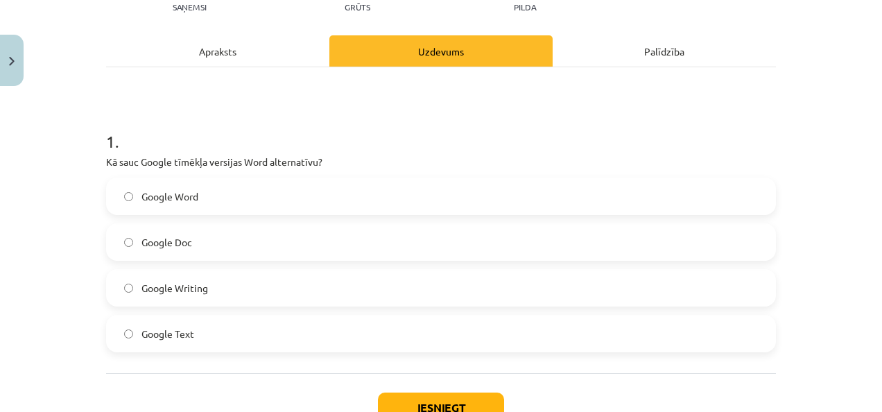
scroll to position [169, 0]
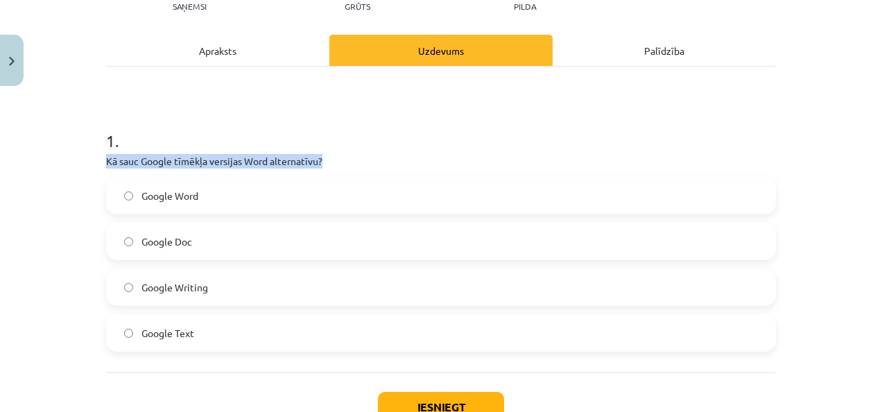
drag, startPoint x: 82, startPoint y: 166, endPoint x: 359, endPoint y: 154, distance: 277.7
click at [359, 154] on div "Mācību tēma: Datorikas - 10. klases 1. ieskaites mācību materiāls #11 10. tēma …" at bounding box center [441, 206] width 882 height 412
click at [359, 154] on p "Kā sauc Google tīmēkļa versijas Word alternatīvu?" at bounding box center [441, 161] width 670 height 15
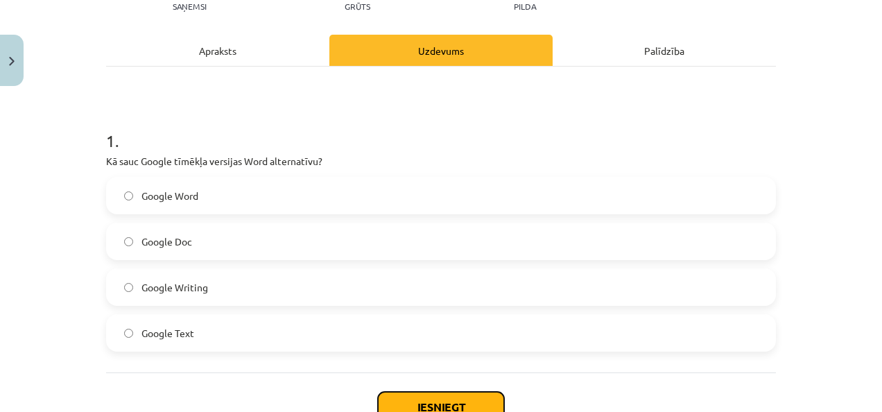
click at [433, 396] on button "Iesniegt" at bounding box center [441, 407] width 126 height 31
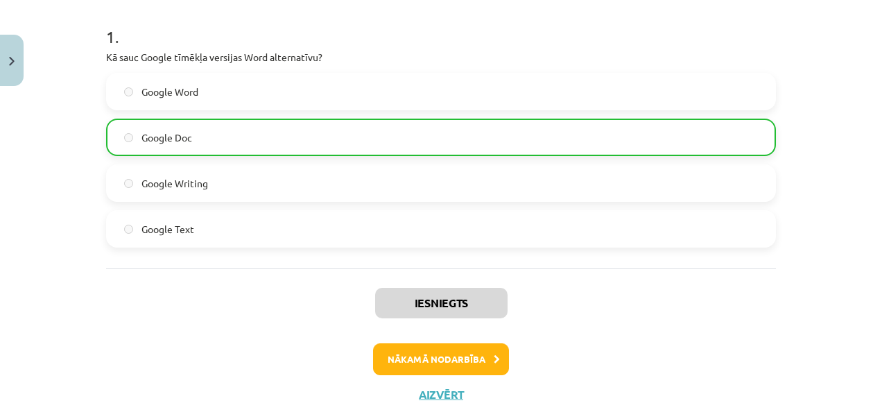
scroll to position [274, 0]
click at [432, 358] on button "Nākamā nodarbība" at bounding box center [441, 359] width 136 height 32
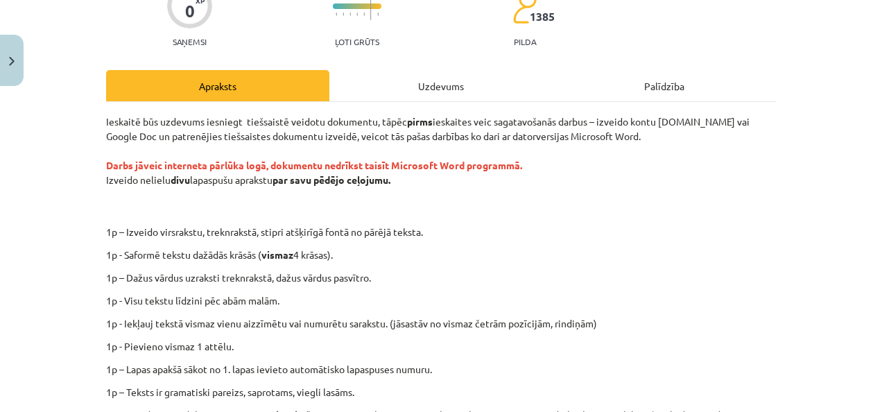
scroll to position [132, 0]
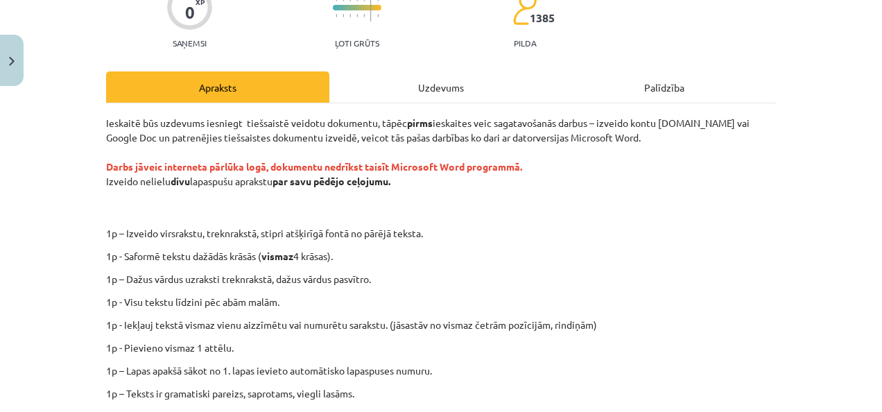
click at [453, 90] on div "Uzdevums" at bounding box center [440, 86] width 223 height 31
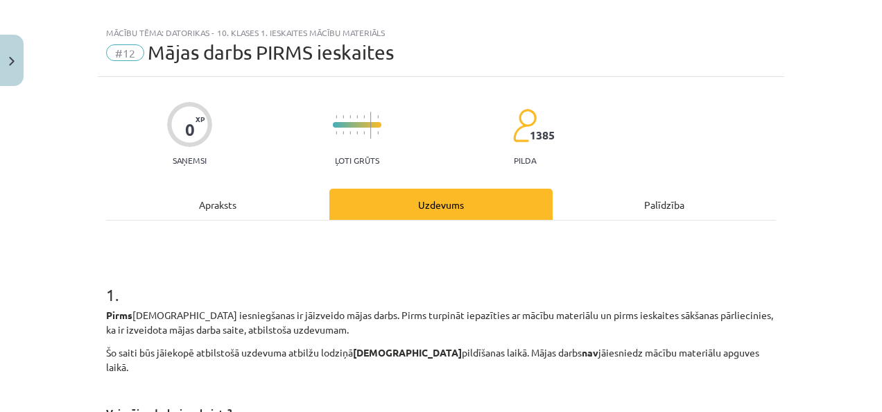
scroll to position [12, 0]
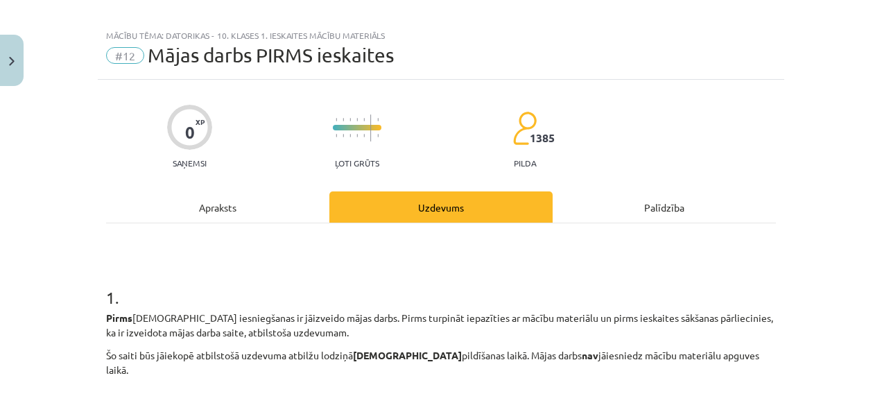
click at [209, 209] on div "Apraksts" at bounding box center [217, 206] width 223 height 31
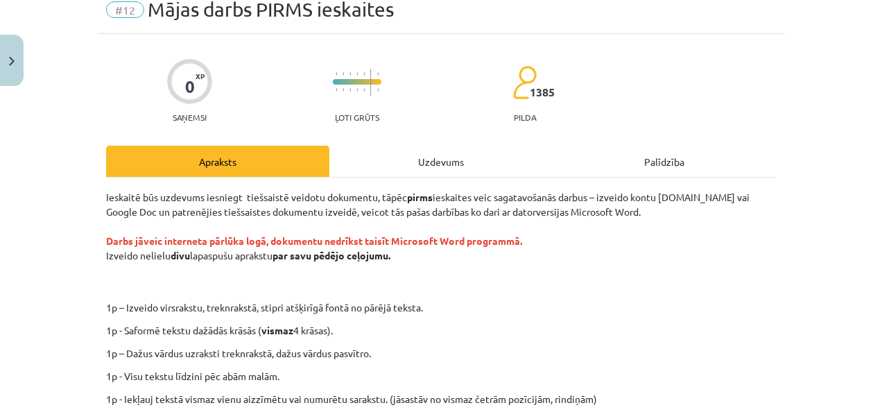
scroll to position [0, 0]
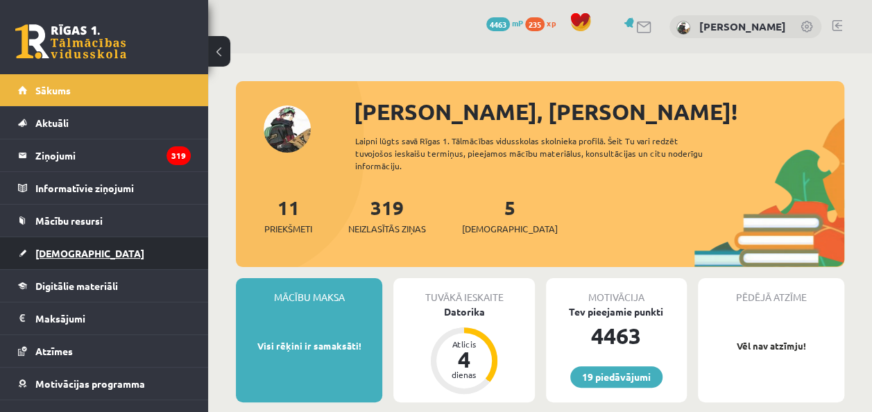
click at [58, 256] on span "[DEMOGRAPHIC_DATA]" at bounding box center [89, 253] width 109 height 12
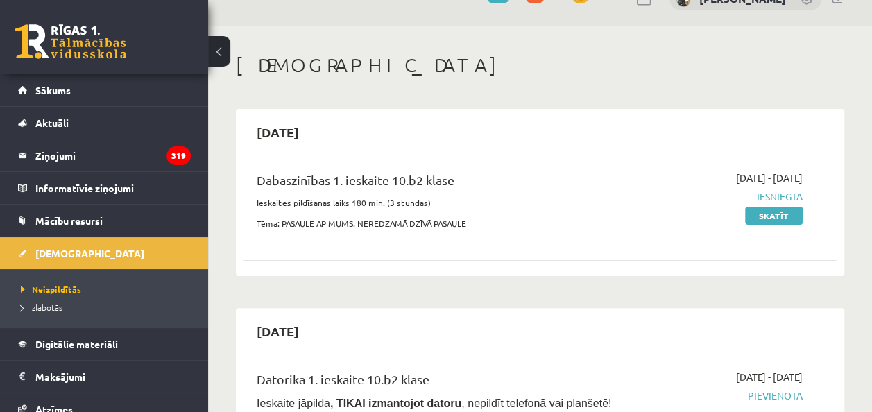
scroll to position [120, 0]
